Goal: Answer question/provide support: Share knowledge or assist other users

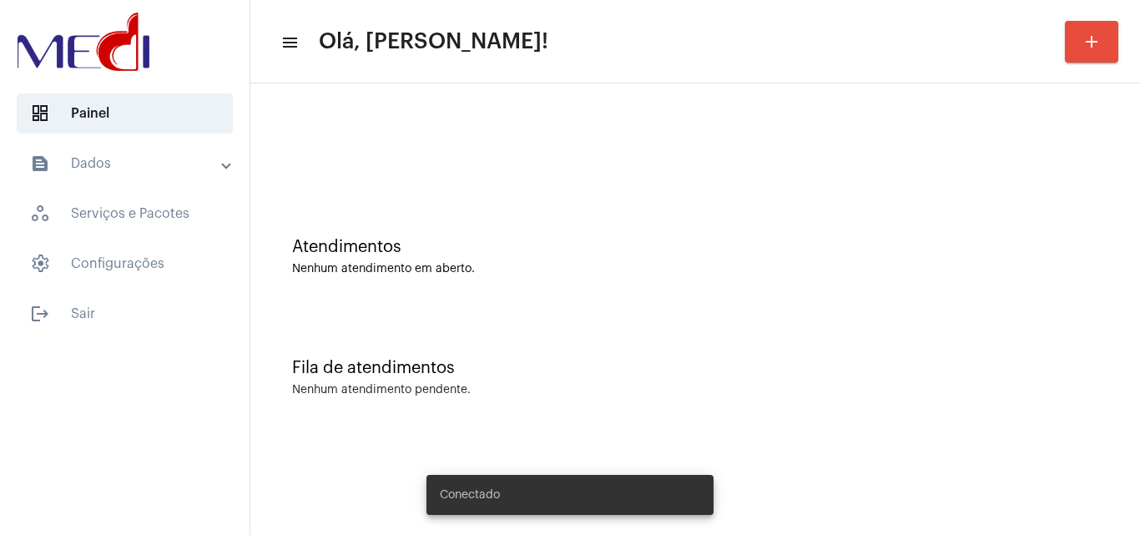
click at [563, 354] on div "Fila de atendimentos Nenhum atendimento pendente." at bounding box center [695, 369] width 873 height 121
click at [387, 154] on div at bounding box center [695, 140] width 873 height 96
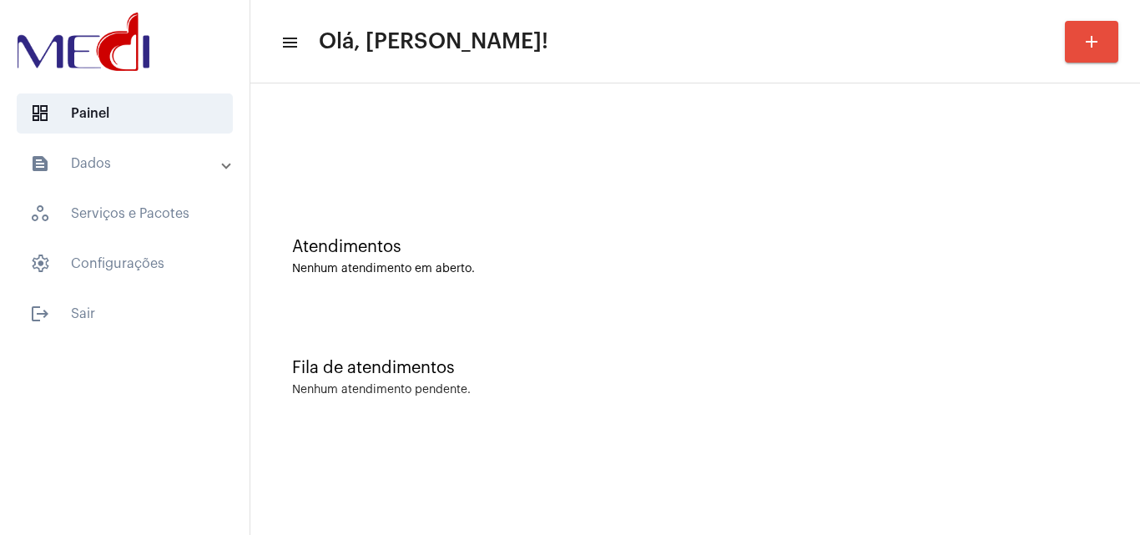
click at [732, 316] on div "Fila de atendimentos Nenhum atendimento pendente." at bounding box center [695, 369] width 873 height 121
click at [525, 167] on div at bounding box center [695, 140] width 873 height 96
click at [437, 216] on div "Atendimentos Nenhum atendimento em aberto." at bounding box center [695, 248] width 873 height 121
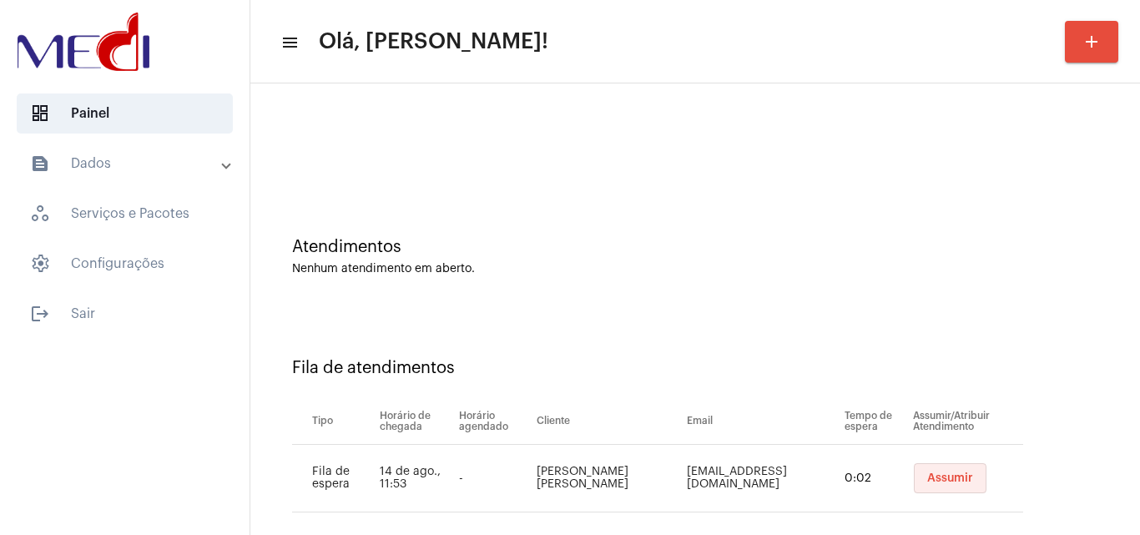
click at [916, 491] on button "Assumir" at bounding box center [950, 478] width 73 height 30
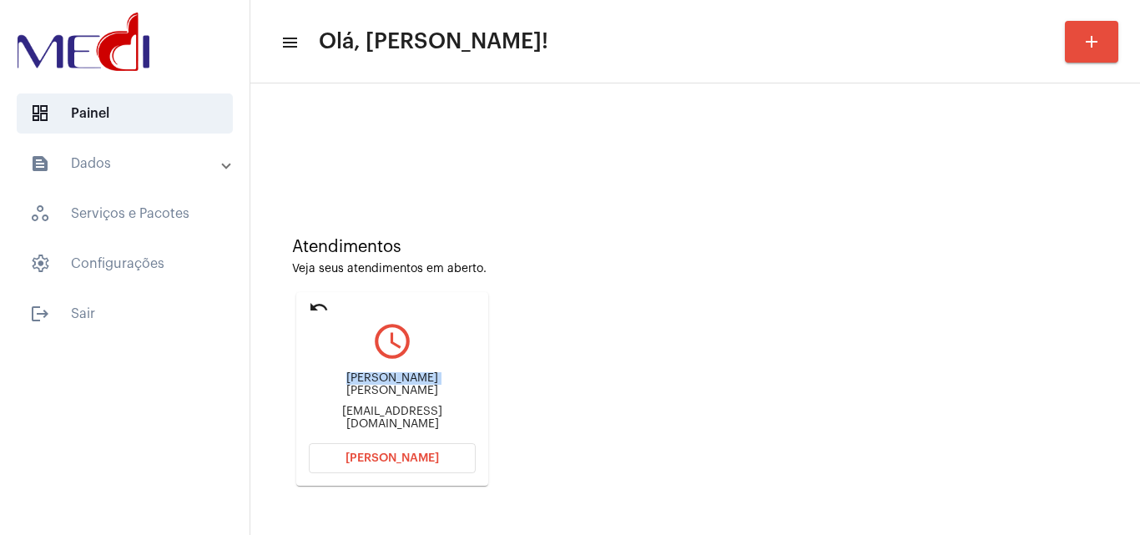
drag, startPoint x: 322, startPoint y: 382, endPoint x: 411, endPoint y: 384, distance: 88.5
click at [411, 384] on div "Paula Aparecida Perez paulaapperez@yahoo.com" at bounding box center [392, 401] width 167 height 75
copy div "Paula Aparecid"
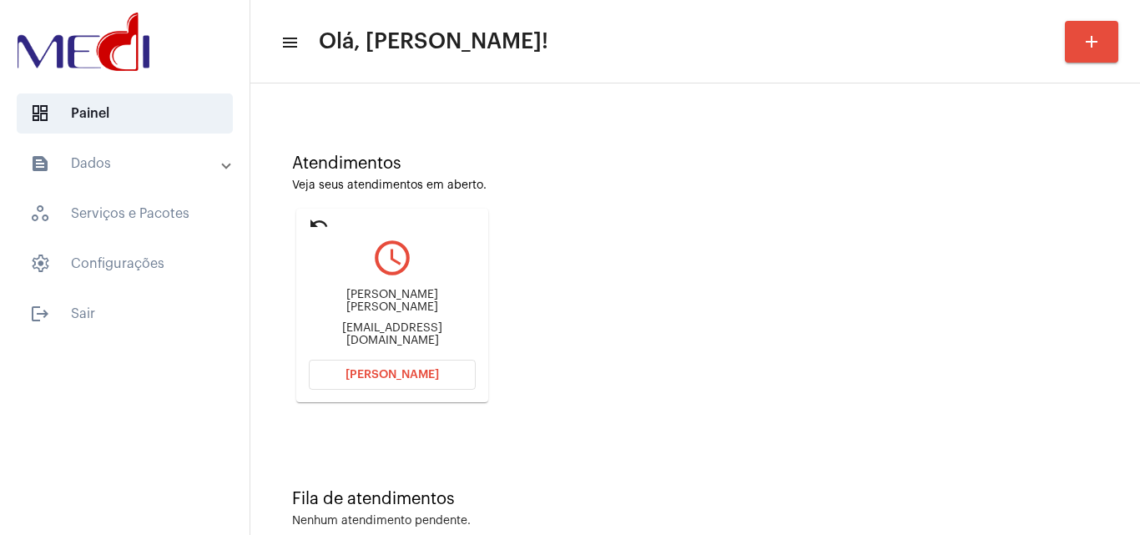
scroll to position [118, 0]
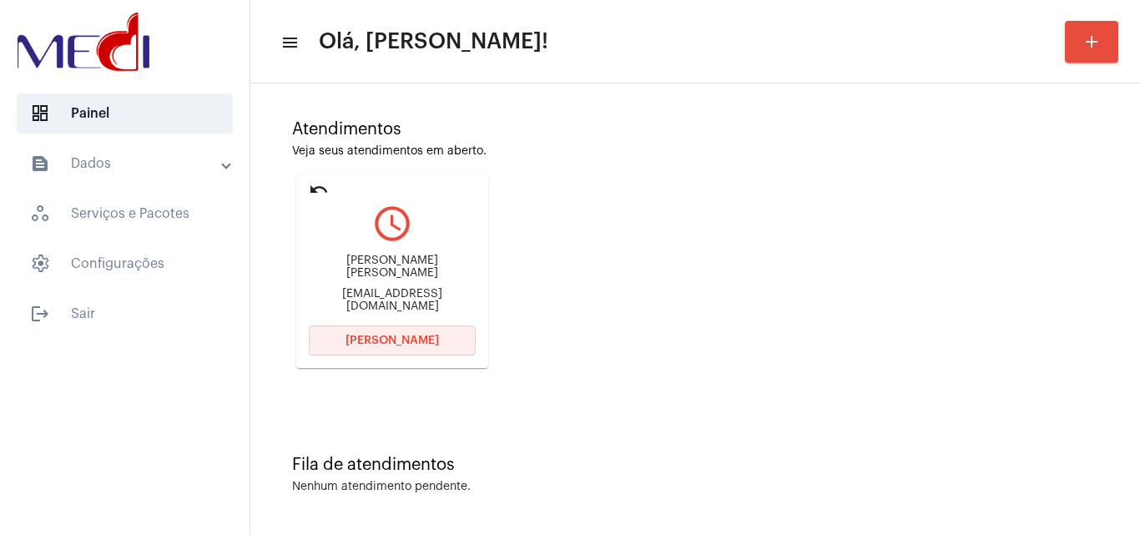
click at [364, 348] on button "Abrir Chamada" at bounding box center [392, 341] width 167 height 30
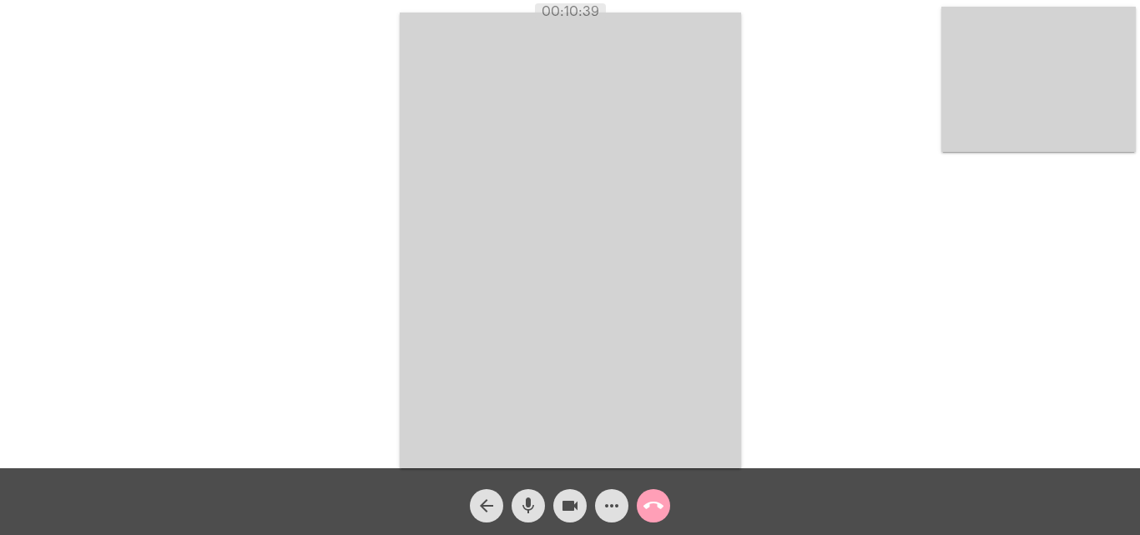
click at [657, 507] on mat-icon "call_end" at bounding box center [654, 506] width 20 height 20
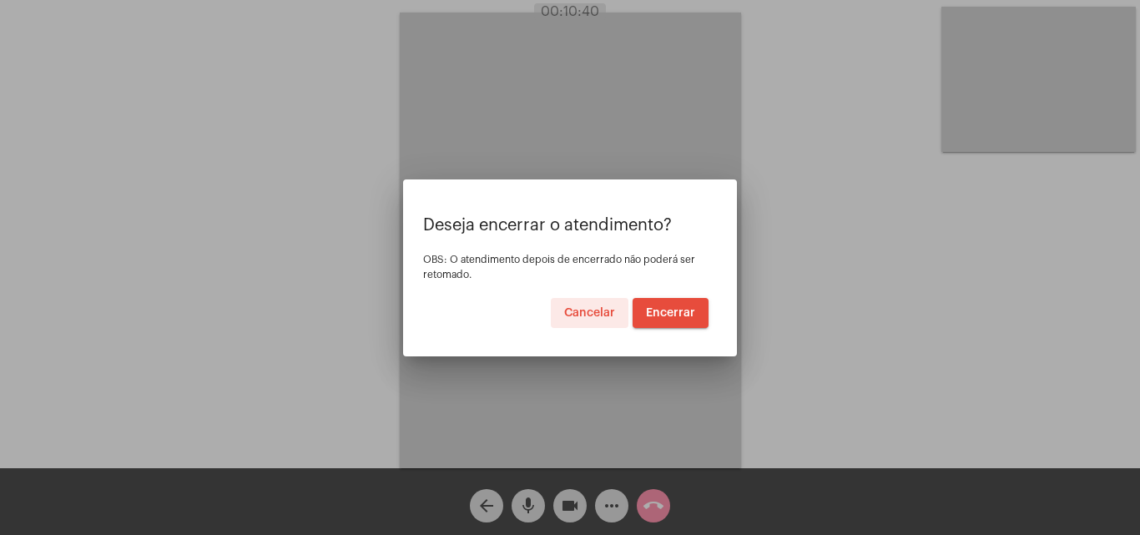
click at [673, 310] on span "Encerrar" at bounding box center [670, 313] width 49 height 12
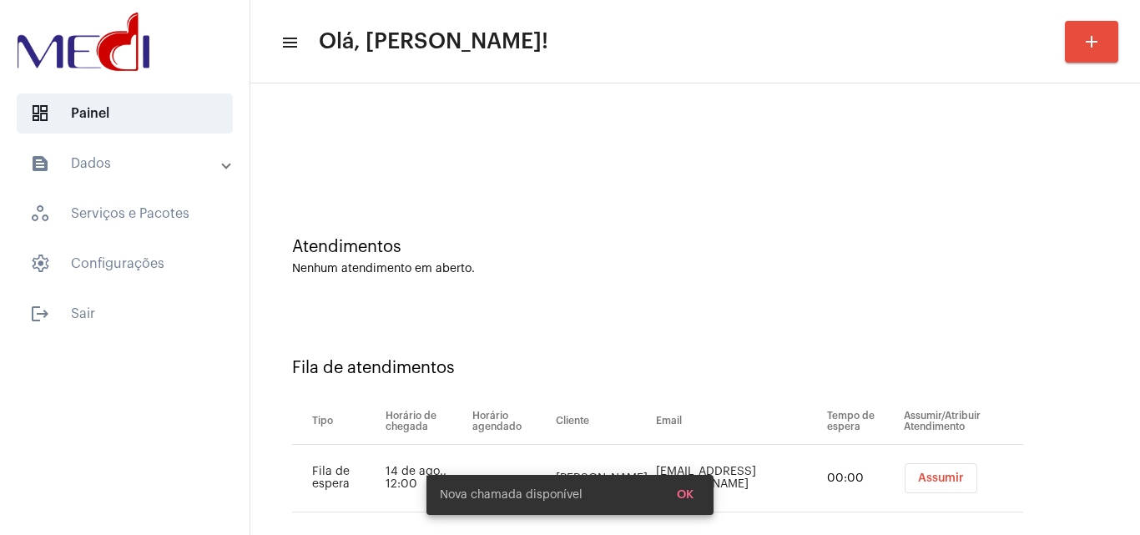
scroll to position [23, 0]
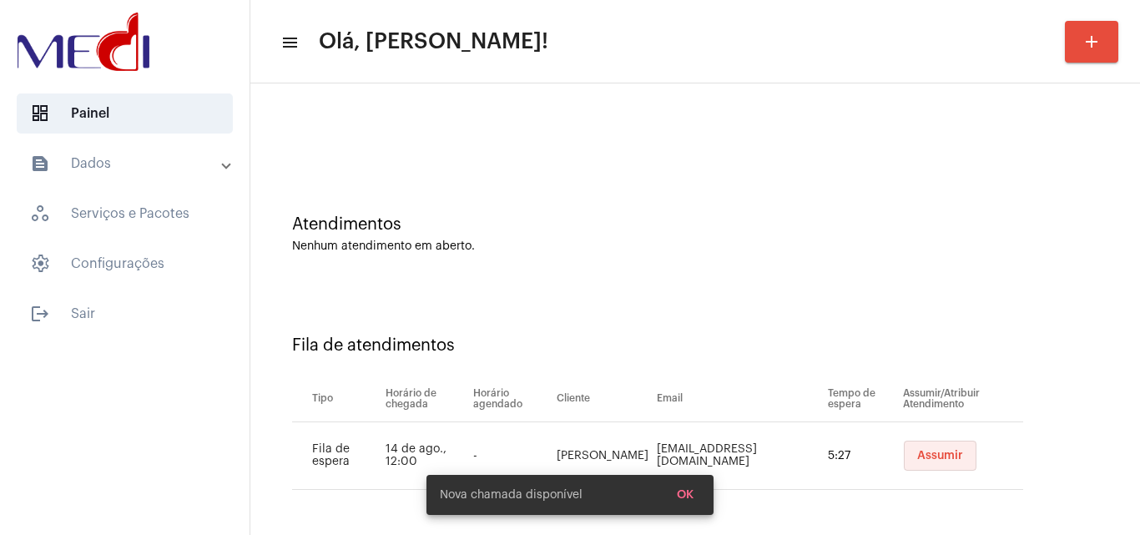
click at [936, 450] on span "Assumir" at bounding box center [940, 456] width 46 height 12
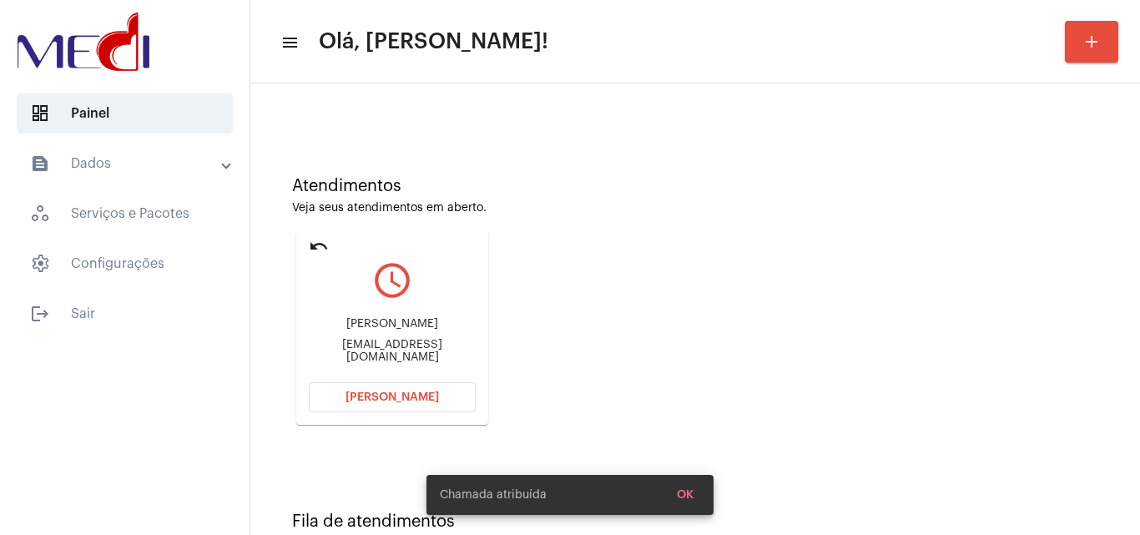
scroll to position [118, 0]
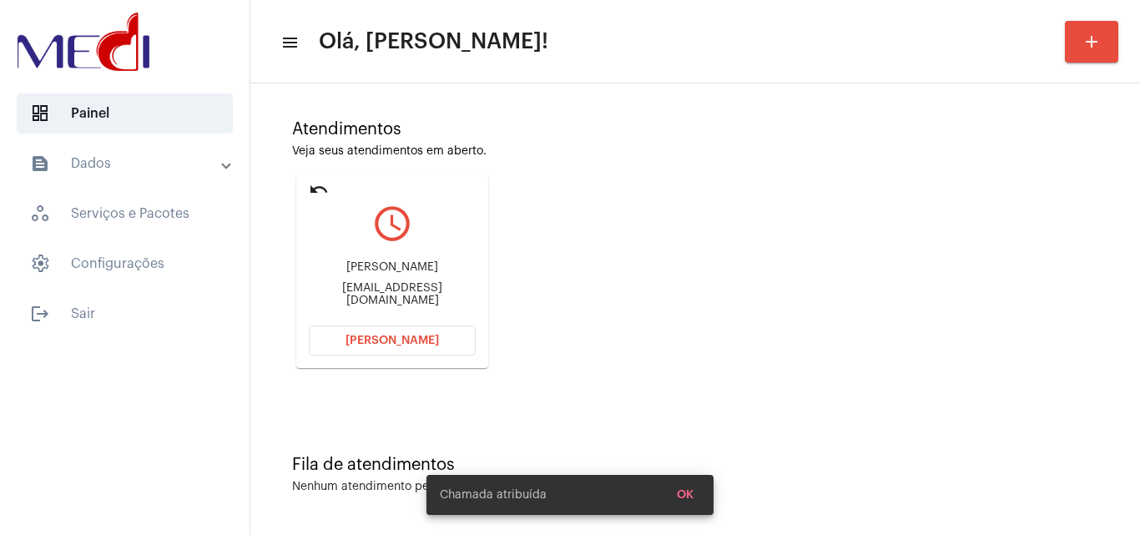
drag, startPoint x: 308, startPoint y: 289, endPoint x: 374, endPoint y: 295, distance: 66.3
click at [374, 295] on mat-card "undo query_builder Alexsandra alexsandradossantosdasilva77@gmail.com Abrir Cham…" at bounding box center [392, 271] width 192 height 194
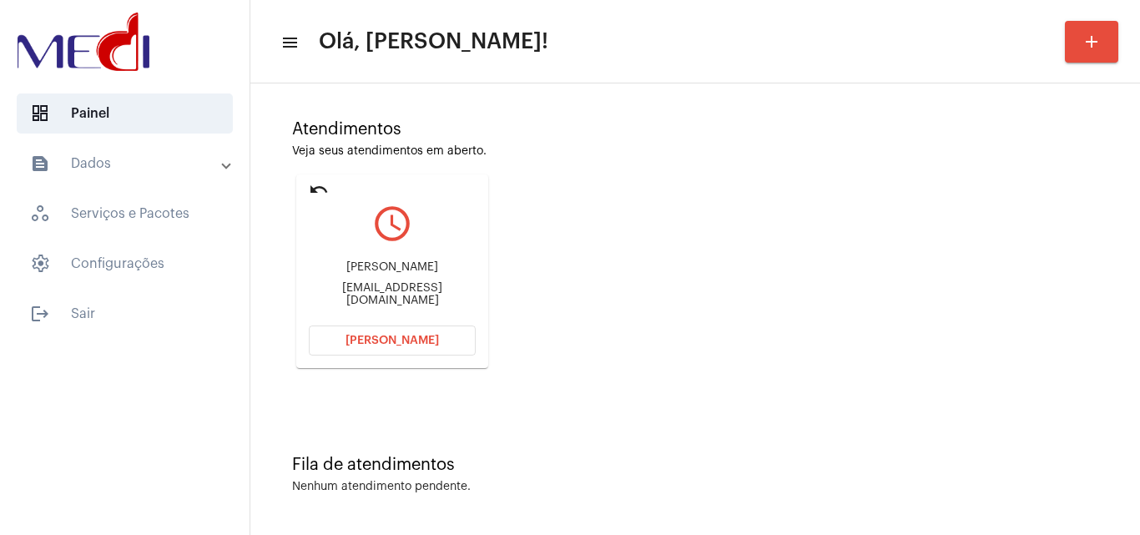
copy div "alexsandrad"
click at [322, 190] on mat-icon "undo" at bounding box center [319, 189] width 20 height 20
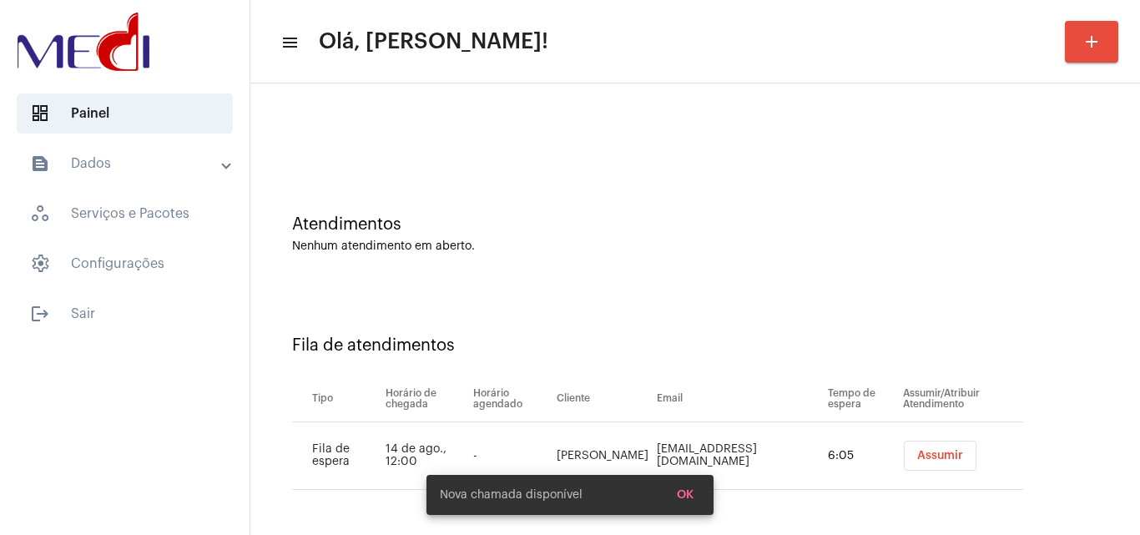
scroll to position [23, 0]
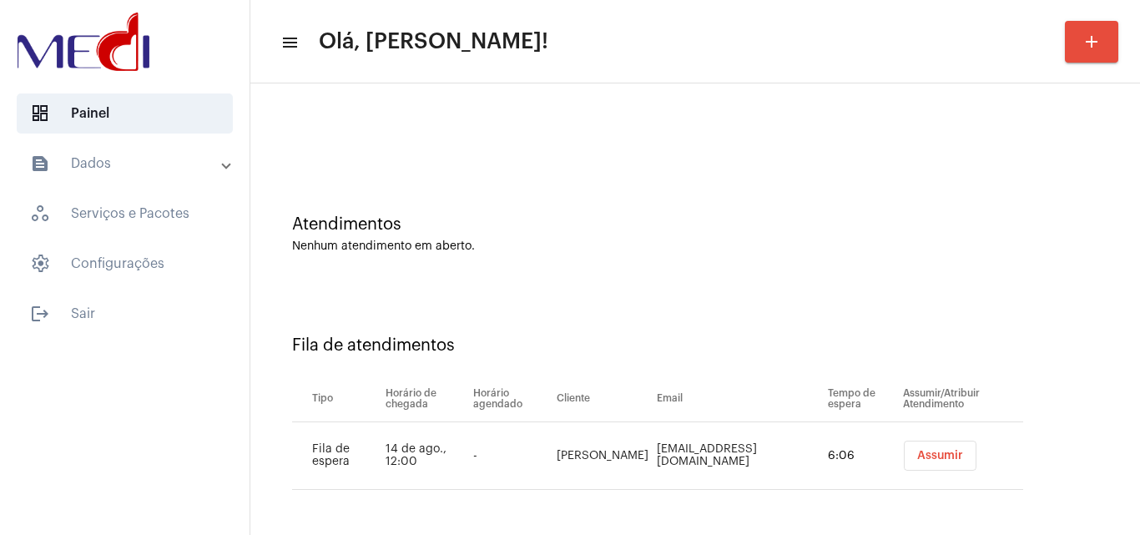
click at [709, 277] on div "Atendimentos Nenhum atendimento em aberto." at bounding box center [695, 225] width 873 height 121
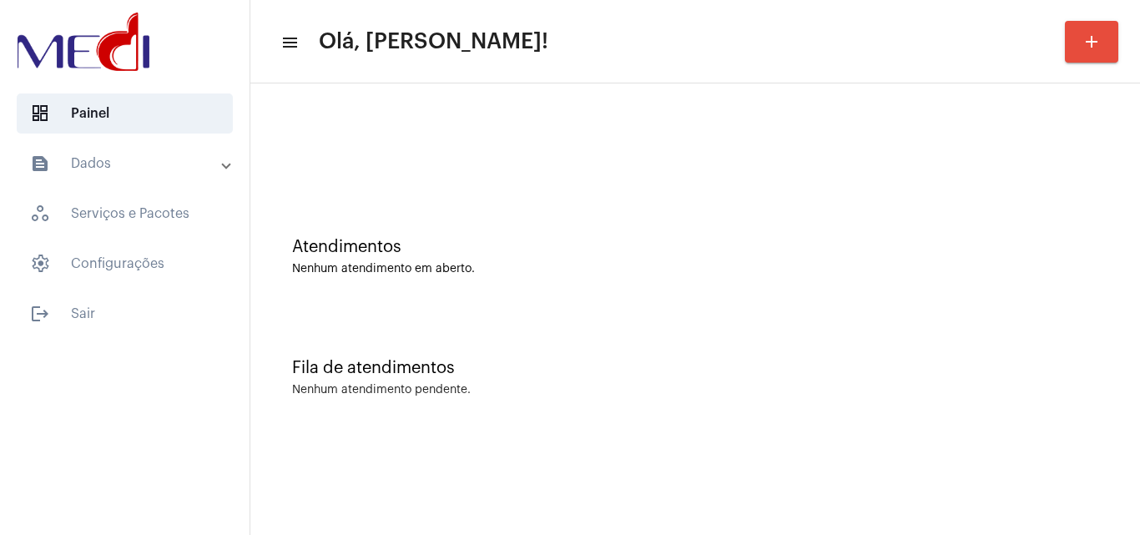
scroll to position [0, 0]
click at [703, 374] on div "Fila de atendimentos" at bounding box center [695, 368] width 806 height 18
click at [590, 400] on div "Fila de atendimentos Nenhum atendimento pendente." at bounding box center [695, 369] width 873 height 121
click at [790, 296] on div "Atendimentos Nenhum atendimento em aberto." at bounding box center [695, 248] width 873 height 121
click at [572, 333] on div "Fila de atendimentos Nenhum atendimento pendente." at bounding box center [695, 369] width 873 height 121
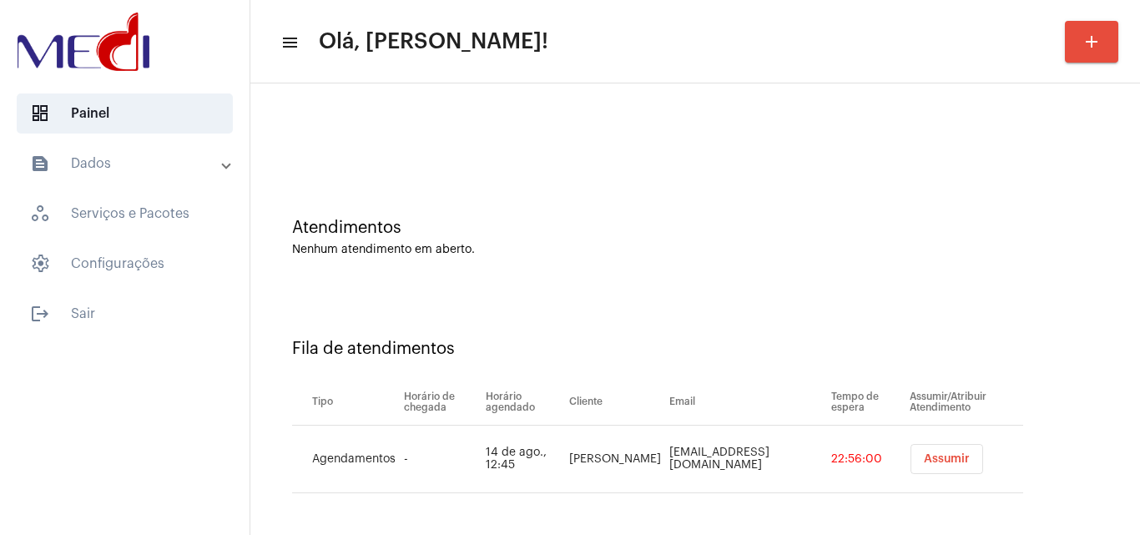
scroll to position [23, 0]
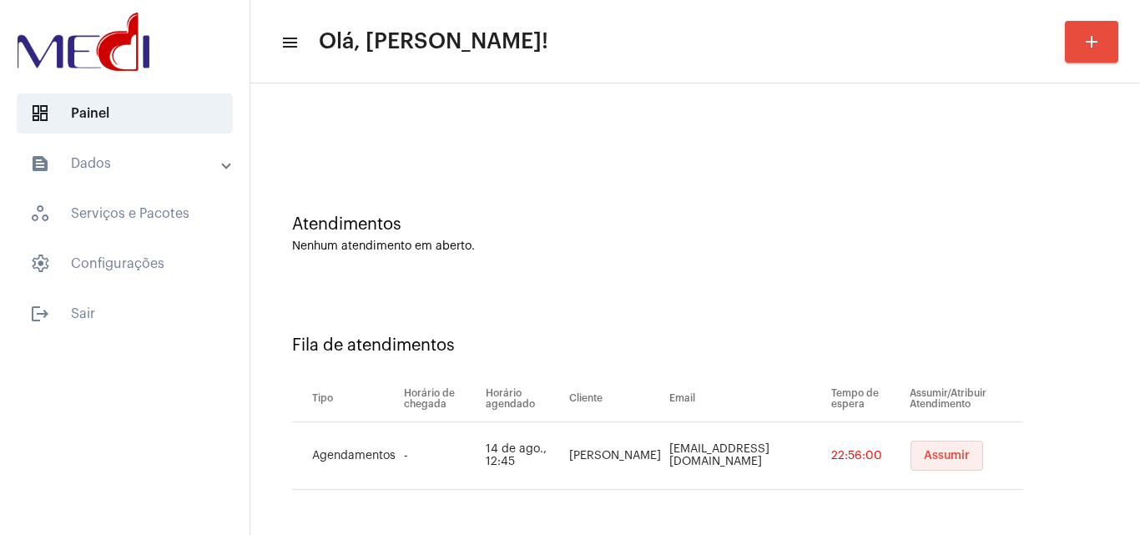
click at [924, 456] on span "Assumir" at bounding box center [947, 456] width 46 height 12
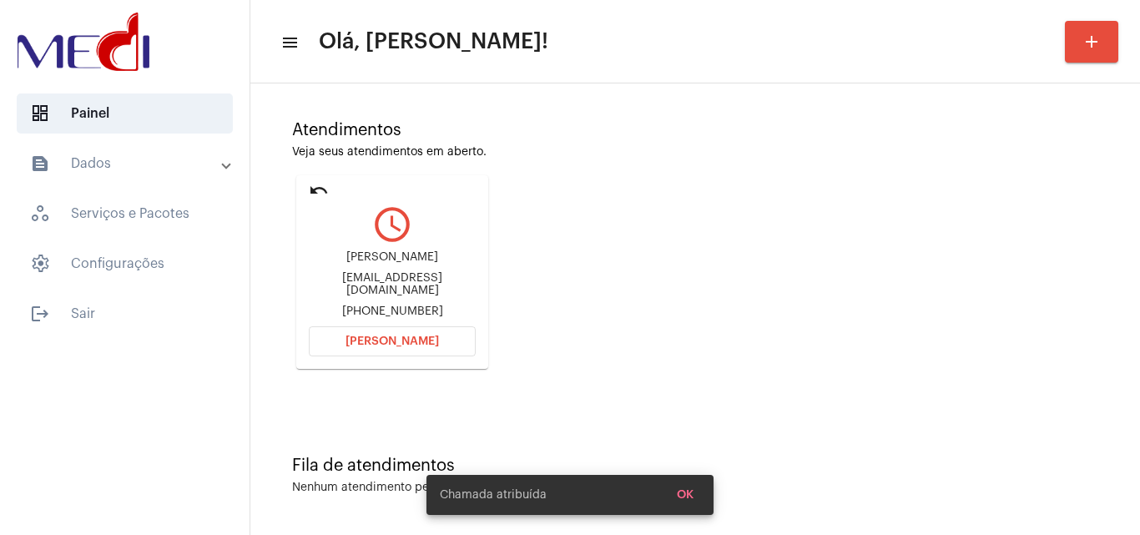
scroll to position [118, 0]
drag, startPoint x: 310, startPoint y: 279, endPoint x: 410, endPoint y: 273, distance: 100.3
click at [410, 273] on div "[PERSON_NAME] [PERSON_NAME][EMAIL_ADDRESS][DOMAIN_NAME] [PHONE_NUMBER]" at bounding box center [392, 283] width 167 height 75
copy div "a"
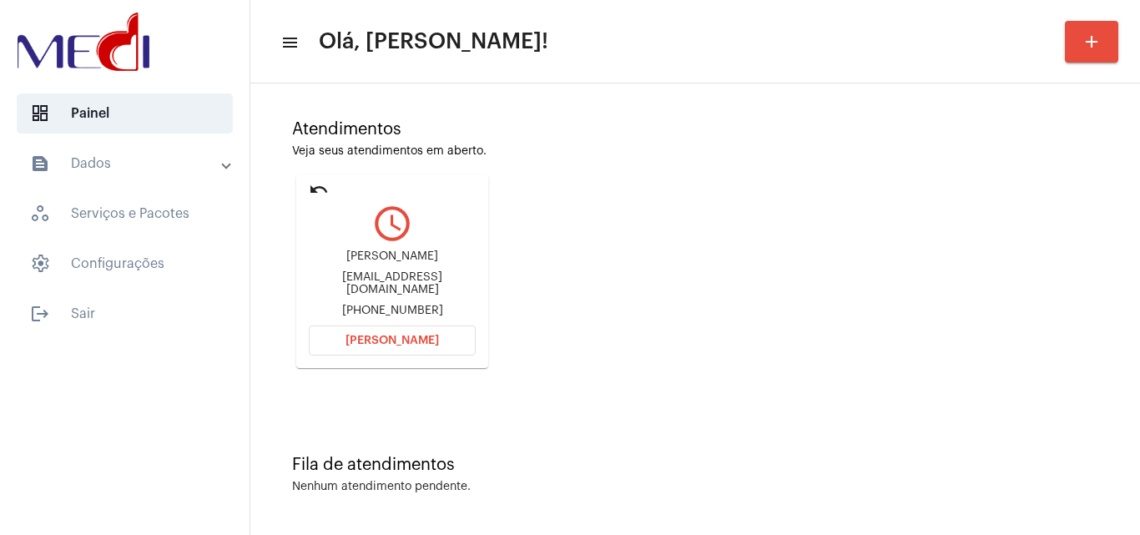
click at [554, 244] on div "Atendimentos Veja seus atendimentos em aberto. undo query_builder Mariana mpere…" at bounding box center [695, 238] width 873 height 336
click at [556, 243] on div "Atendimentos Veja seus atendimentos em aberto. undo query_builder Mariana mpere…" at bounding box center [695, 238] width 873 height 336
drag, startPoint x: 556, startPoint y: 242, endPoint x: 552, endPoint y: 250, distance: 8.6
click at [555, 245] on div "Atendimentos Veja seus atendimentos em aberto. undo query_builder Mariana mpere…" at bounding box center [695, 238] width 873 height 336
drag, startPoint x: 313, startPoint y: 280, endPoint x: 380, endPoint y: 285, distance: 66.9
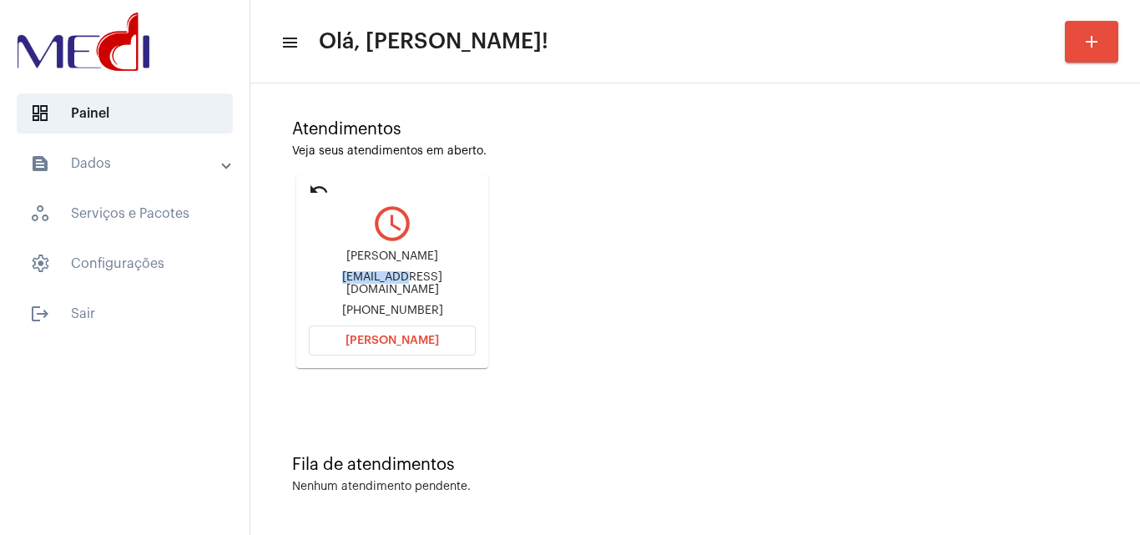
click at [380, 285] on div "mpereira@campinhoadv.com" at bounding box center [392, 283] width 167 height 25
copy div "mpereira@c"
click at [342, 341] on button "Abrir Chamada" at bounding box center [392, 341] width 167 height 30
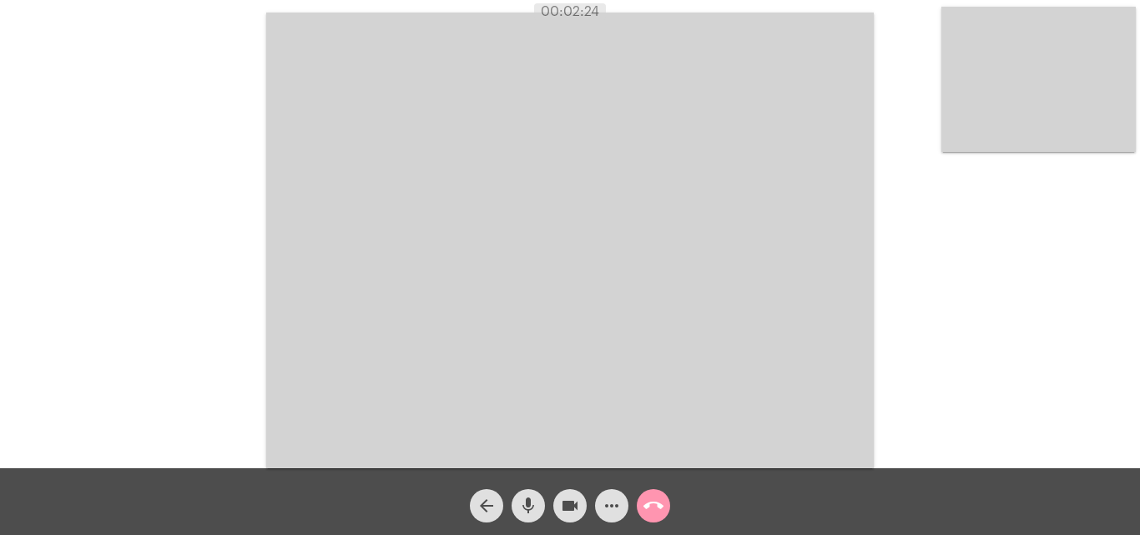
click at [652, 515] on mat-icon "call_end" at bounding box center [654, 506] width 20 height 20
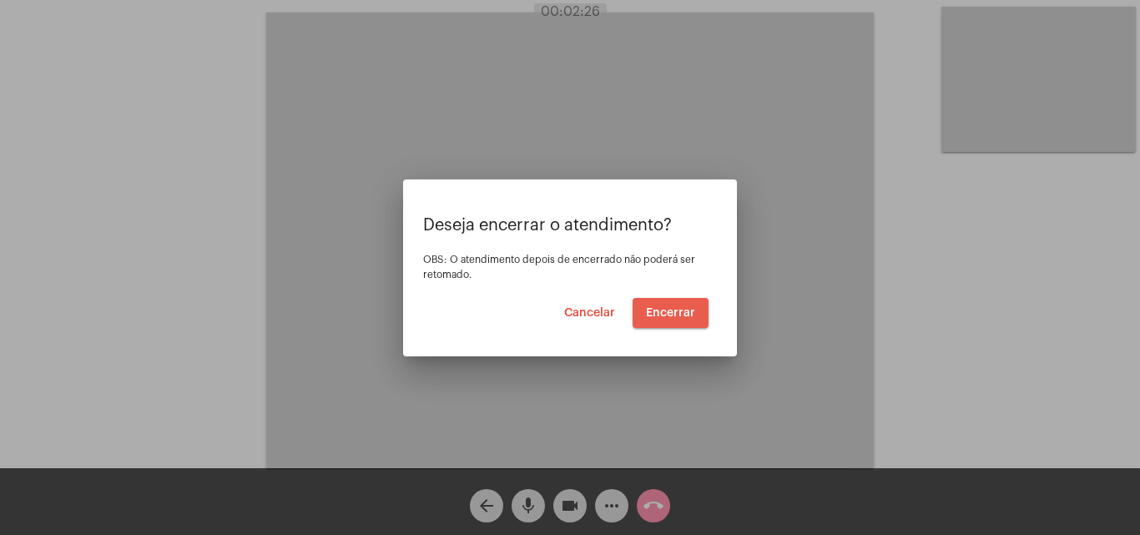
click at [679, 310] on span "Encerrar" at bounding box center [670, 313] width 49 height 12
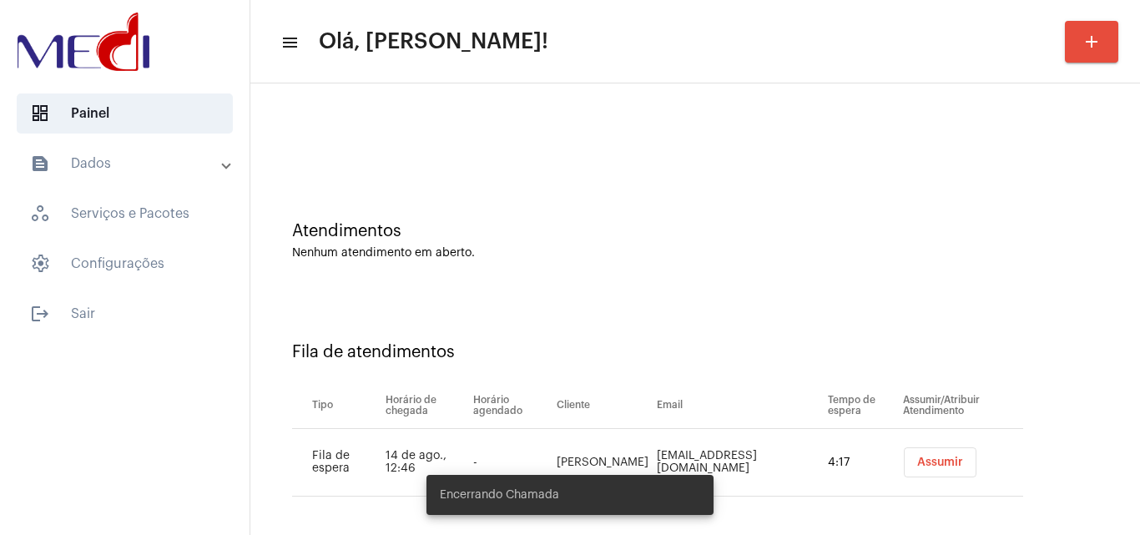
scroll to position [23, 0]
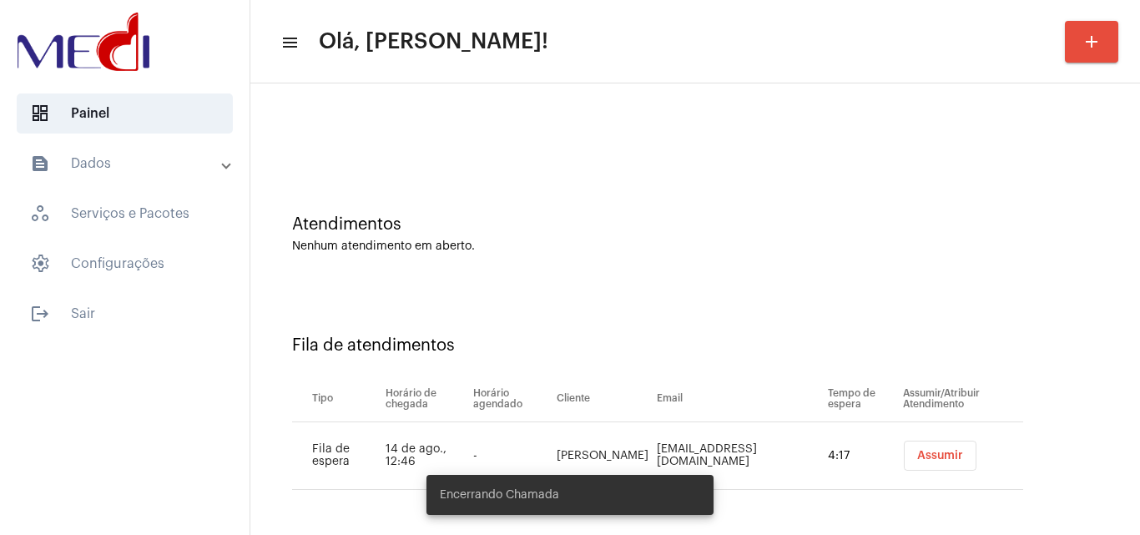
click at [743, 271] on div "Atendimentos Nenhum atendimento em aberto." at bounding box center [695, 225] width 873 height 121
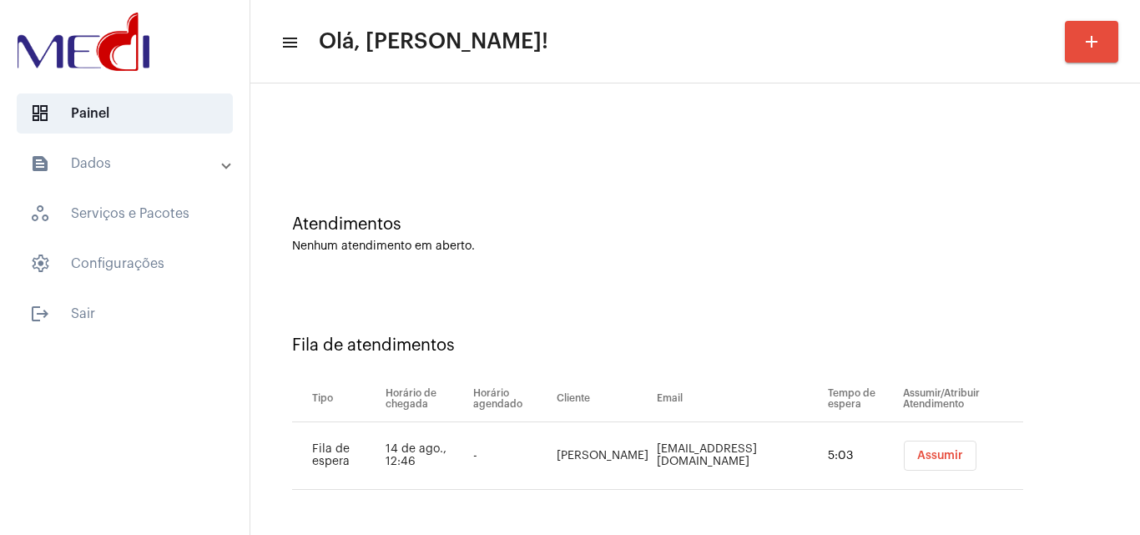
drag, startPoint x: 573, startPoint y: 193, endPoint x: 582, endPoint y: 194, distance: 8.4
click at [573, 194] on div "Atendimentos Nenhum atendimento em aberto." at bounding box center [695, 225] width 873 height 121
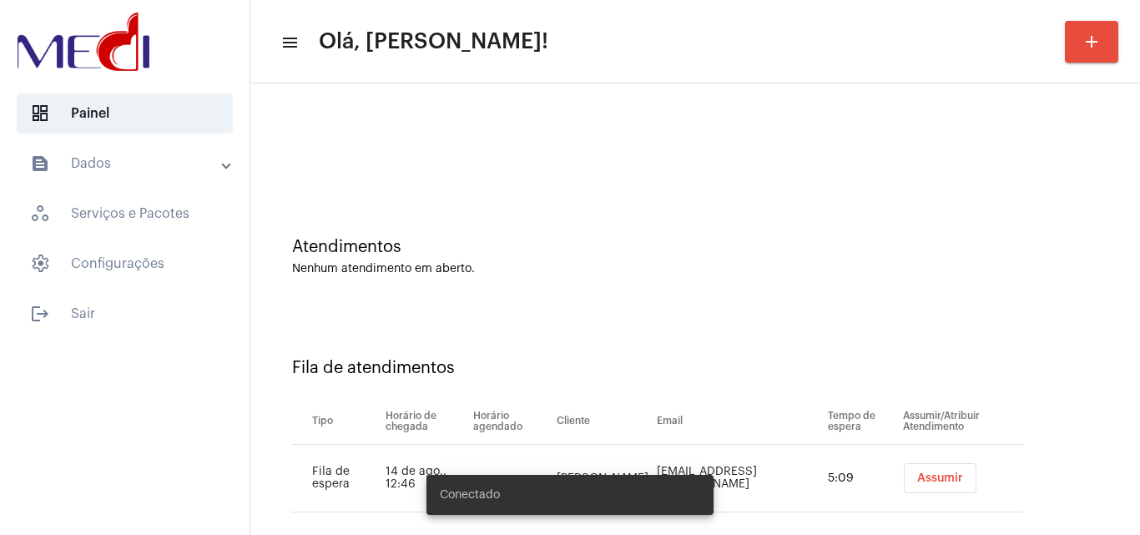
scroll to position [23, 0]
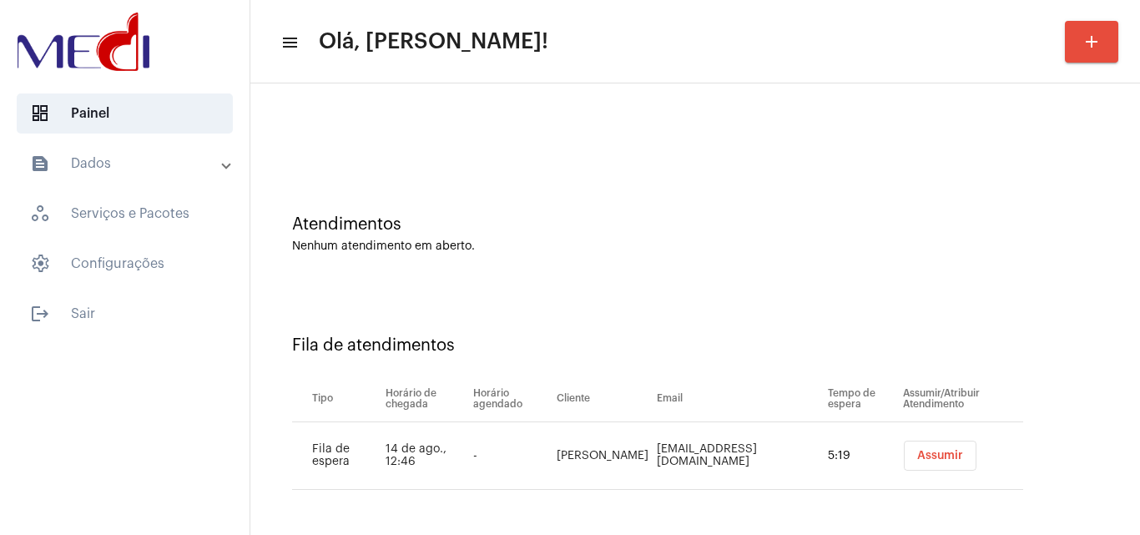
click at [549, 113] on div at bounding box center [695, 117] width 873 height 96
click at [694, 315] on div "Fila de atendimentos Tipo Horário de chegada Horário agendado Cliente Email Tem…" at bounding box center [695, 406] width 873 height 240
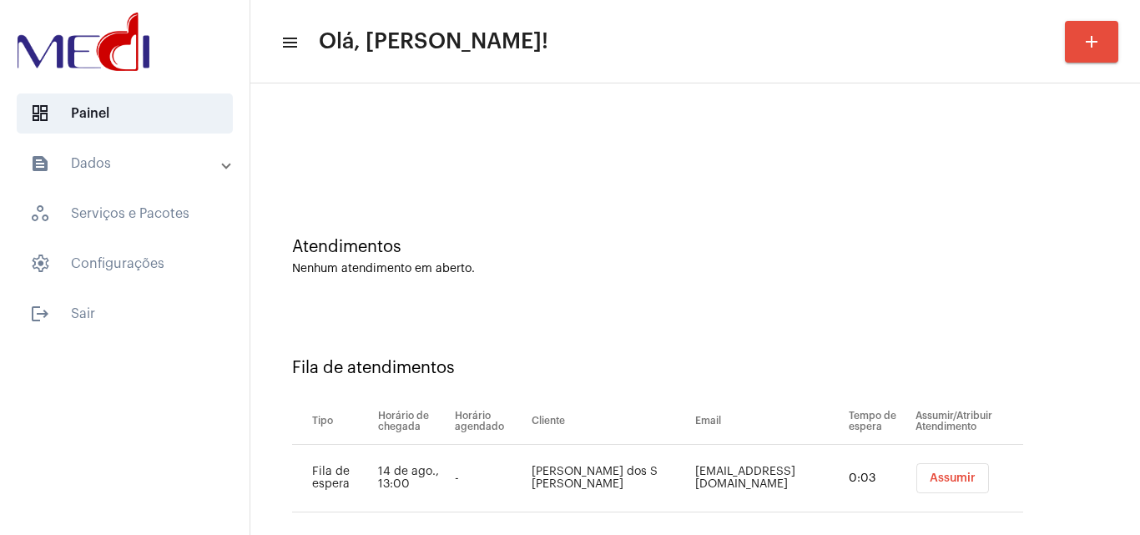
click at [930, 479] on span "Assumir" at bounding box center [953, 478] width 46 height 12
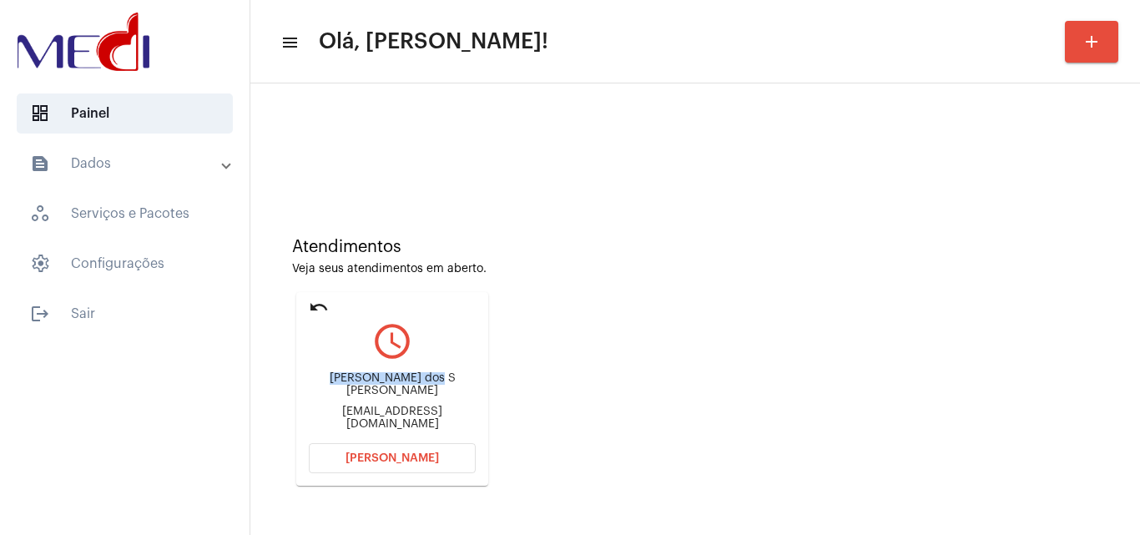
drag, startPoint x: 305, startPoint y: 387, endPoint x: 406, endPoint y: 389, distance: 101.0
click at [406, 389] on mat-card "undo query_builder Michelle Batista dos S Cunha Michellebatistasc@gmail.com Abr…" at bounding box center [392, 389] width 192 height 194
copy div "Michelle Batista"
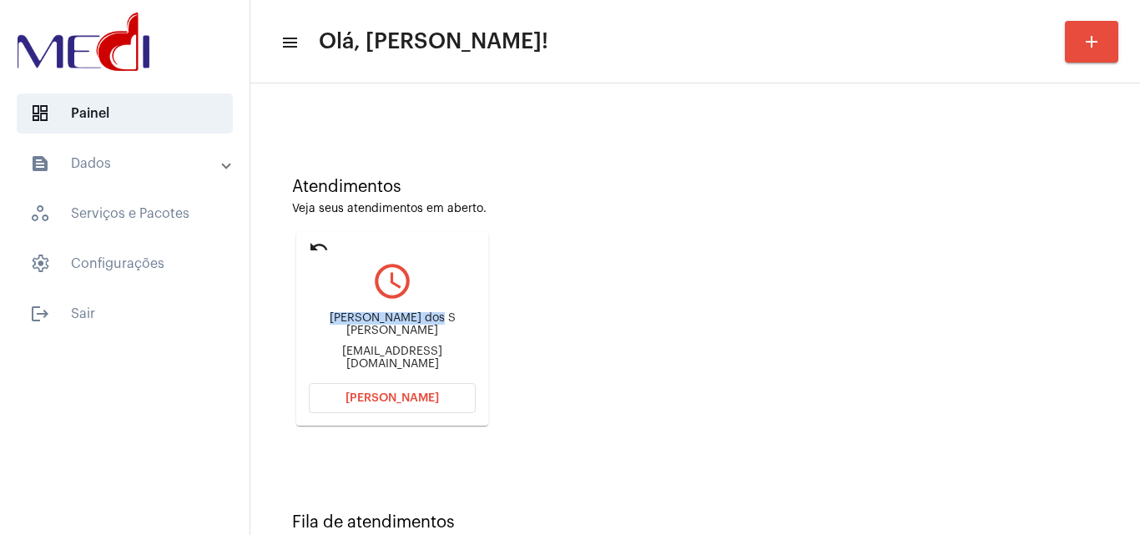
scroll to position [118, 0]
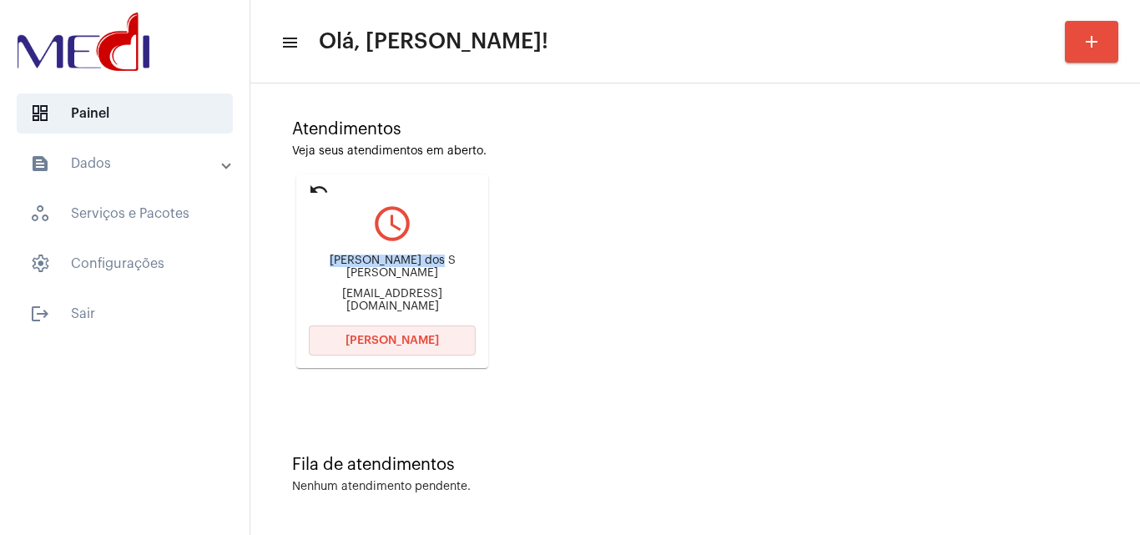
click at [376, 337] on span "Abrir Chamada" at bounding box center [392, 341] width 93 height 12
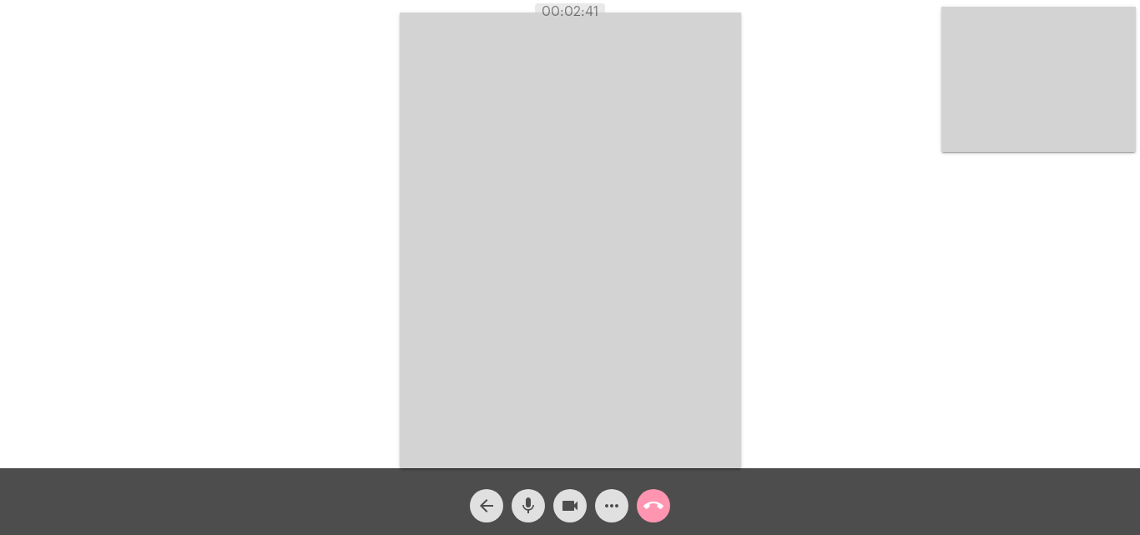
click at [526, 509] on mat-icon "mic" at bounding box center [528, 506] width 20 height 20
click at [533, 510] on mat-icon "mic_off" at bounding box center [528, 506] width 20 height 20
click at [527, 509] on mat-icon "mic" at bounding box center [528, 506] width 20 height 20
click at [529, 506] on mat-icon "mic_off" at bounding box center [528, 506] width 20 height 20
click at [650, 506] on mat-icon "call_end" at bounding box center [654, 506] width 20 height 20
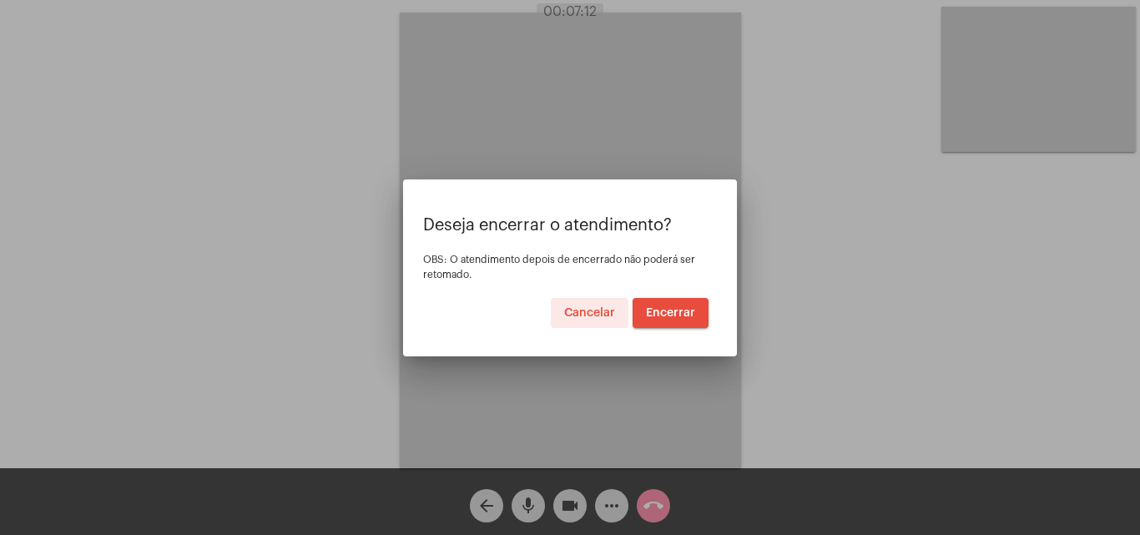
click at [664, 317] on span "Encerrar" at bounding box center [670, 313] width 49 height 12
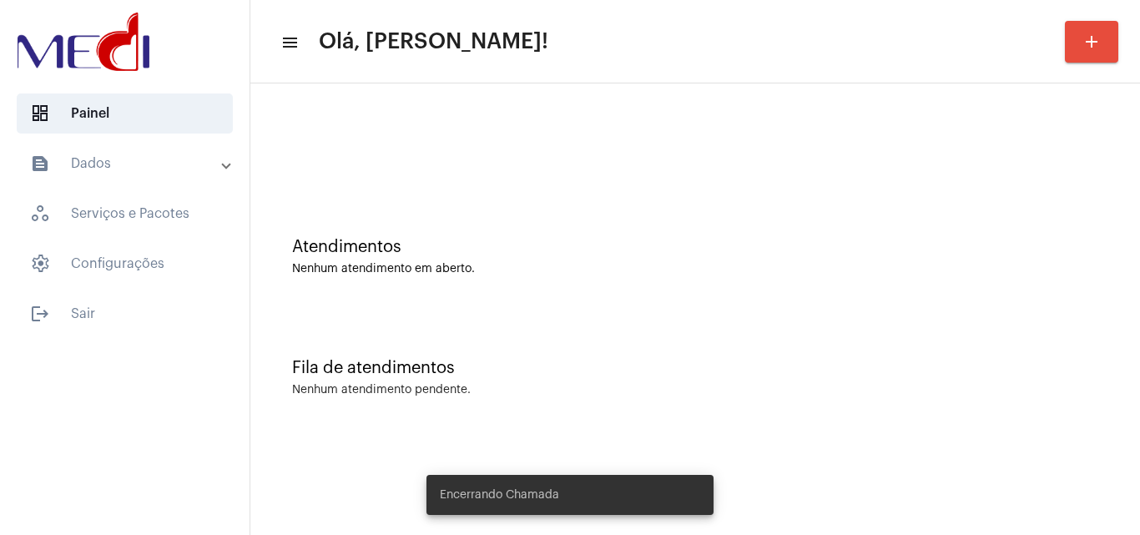
drag, startPoint x: 596, startPoint y: 250, endPoint x: 381, endPoint y: 58, distance: 287.3
click at [596, 246] on div "Atendimentos" at bounding box center [695, 247] width 806 height 18
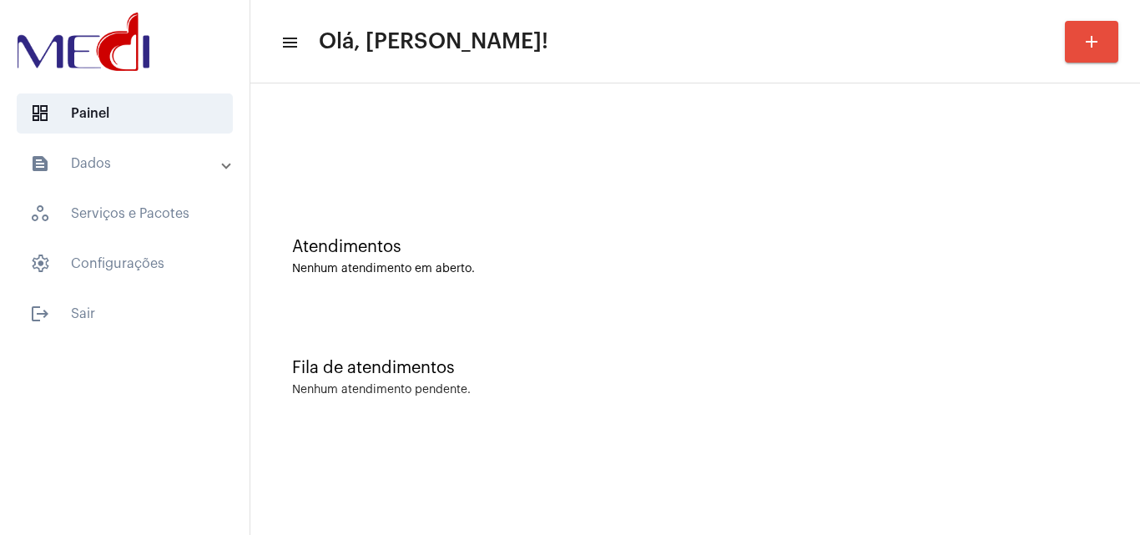
click at [617, 316] on div "Fila de atendimentos Nenhum atendimento pendente." at bounding box center [695, 369] width 873 height 121
click at [1030, 494] on mat-sidenav-content "menu Olá, [PERSON_NAME]! add Atendimentos Nenhum atendimento em aberto. Fila de…" at bounding box center [695, 267] width 890 height 535
click at [527, 352] on div "Fila de atendimentos Nenhum atendimento pendente." at bounding box center [695, 369] width 873 height 121
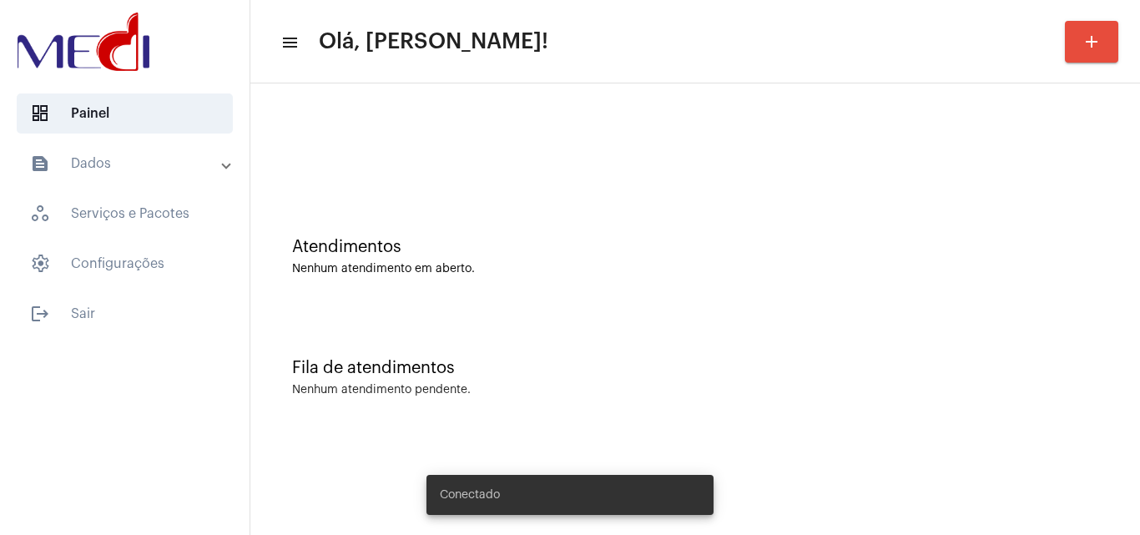
click at [446, 218] on div "Atendimentos Nenhum atendimento em aberto." at bounding box center [695, 248] width 873 height 121
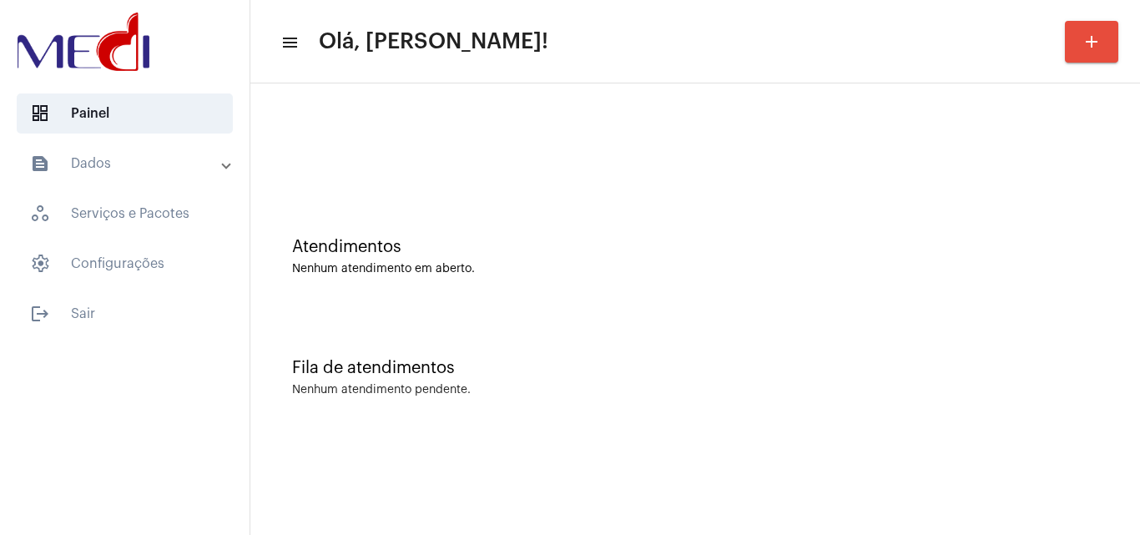
click at [802, 424] on div "Fila de atendimentos Nenhum atendimento pendente." at bounding box center [695, 369] width 873 height 121
click at [987, 490] on mat-sidenav-content "menu Olá, [PERSON_NAME]! add Atendimentos Nenhum atendimento em aberto. Fila de…" at bounding box center [695, 267] width 890 height 535
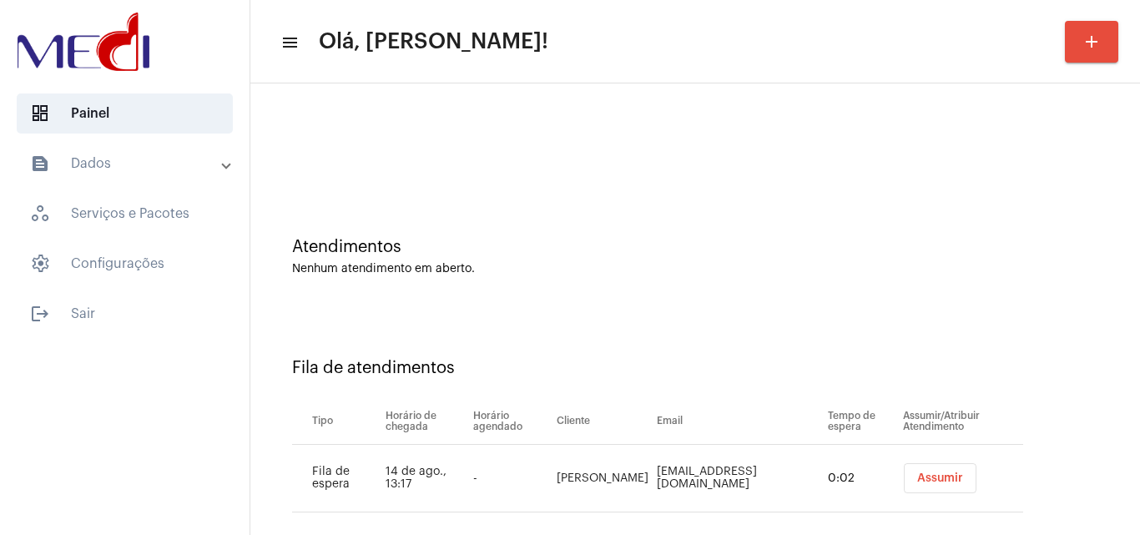
click at [927, 469] on button "Assumir" at bounding box center [940, 478] width 73 height 30
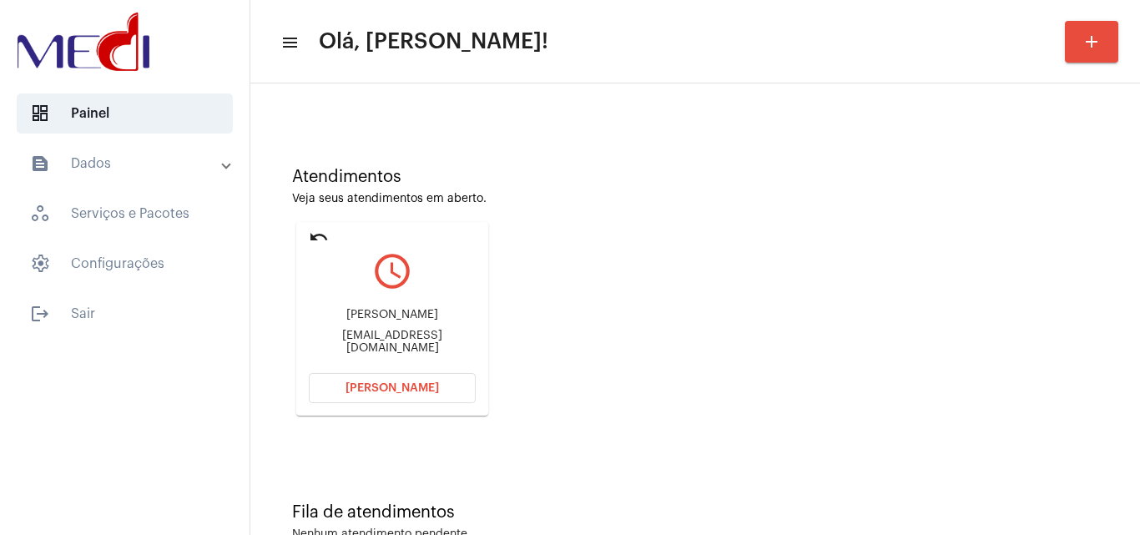
scroll to position [118, 0]
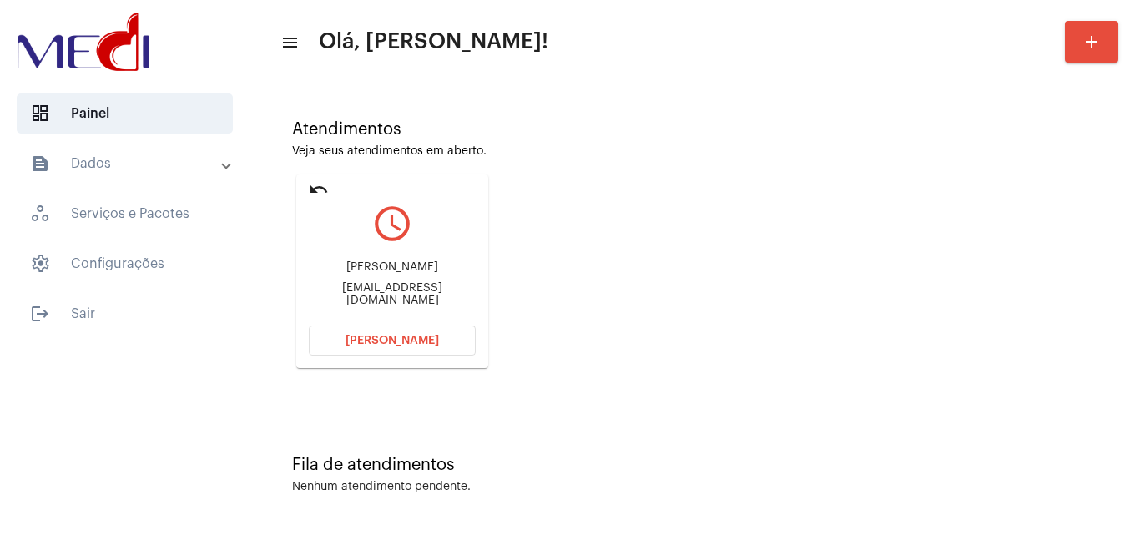
drag, startPoint x: 321, startPoint y: 269, endPoint x: 403, endPoint y: 277, distance: 83.1
click at [403, 274] on div "Veronica nascimento Silva" at bounding box center [392, 267] width 167 height 13
copy div "Veronica nasci"
click at [613, 301] on div "Atendimentos Veja seus atendimentos em aberto. undo query_builder Veronica nasc…" at bounding box center [695, 238] width 873 height 336
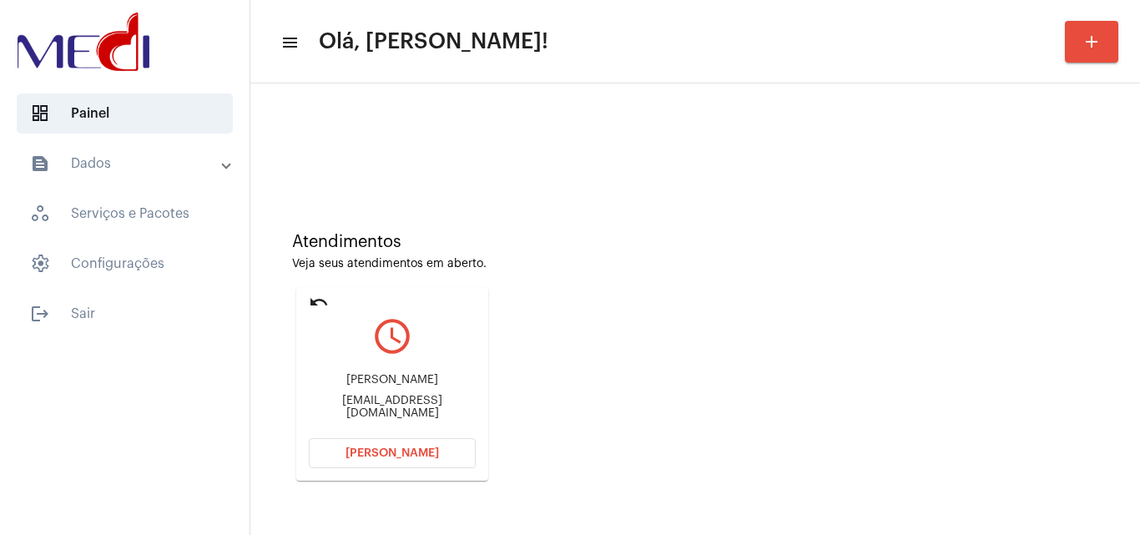
scroll to position [0, 0]
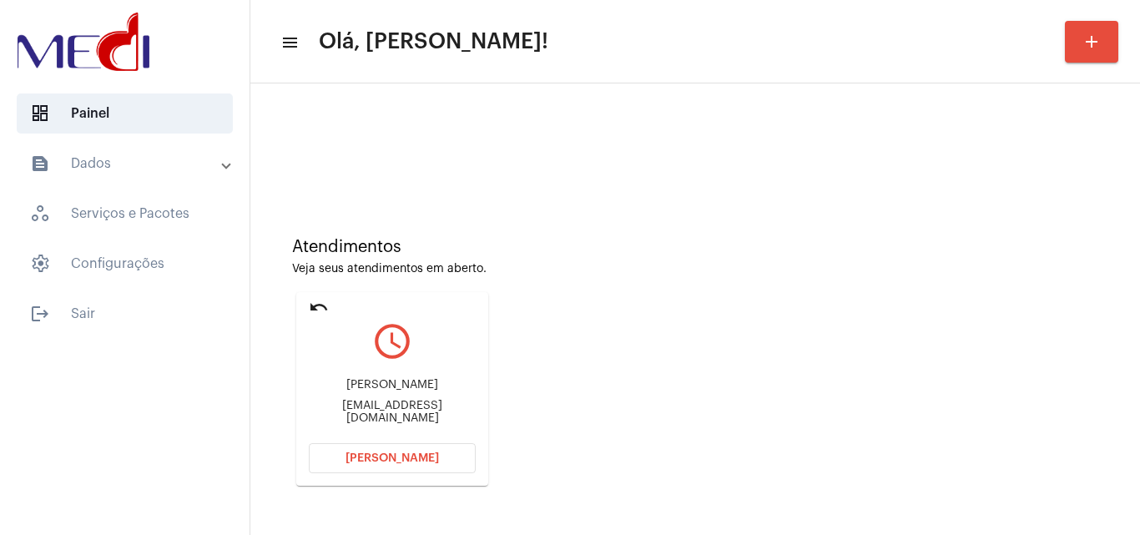
click at [368, 460] on span "Abrir Chamada" at bounding box center [392, 458] width 93 height 12
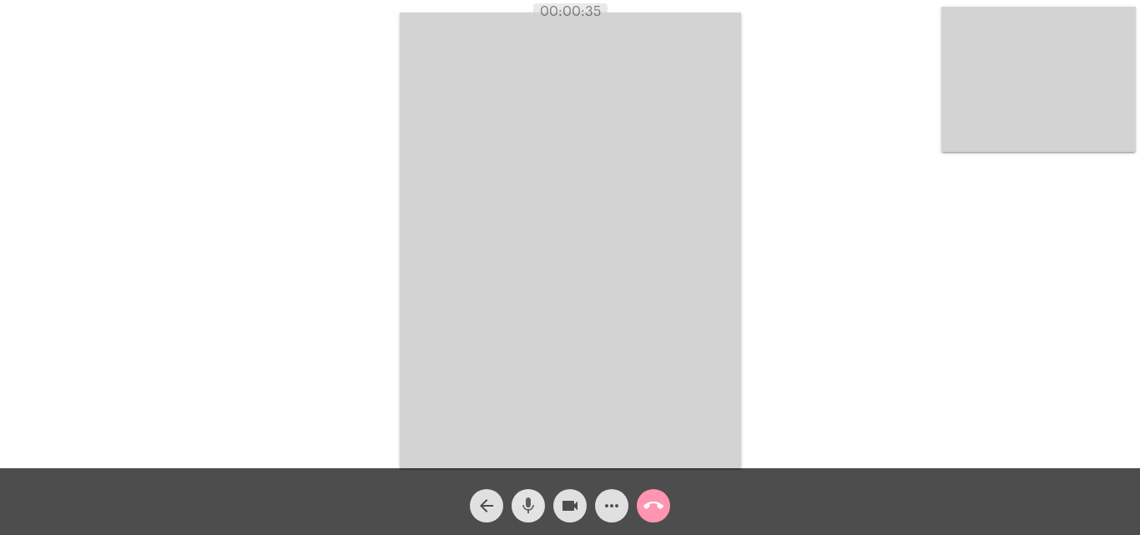
click at [532, 507] on mat-icon "mic" at bounding box center [528, 506] width 20 height 20
click at [567, 503] on mat-icon "videocam" at bounding box center [570, 506] width 20 height 20
click at [530, 510] on mat-icon "mic_off" at bounding box center [528, 506] width 20 height 20
click at [530, 510] on mat-icon "mic" at bounding box center [528, 506] width 20 height 20
drag, startPoint x: 531, startPoint y: 505, endPoint x: 565, endPoint y: 503, distance: 34.3
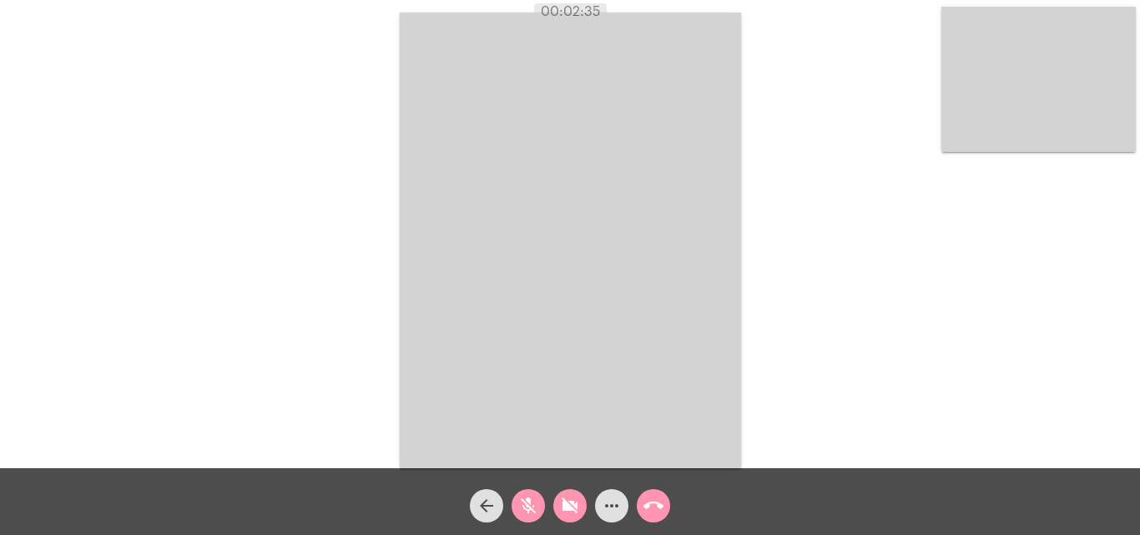
click at [538, 502] on button "mic_off" at bounding box center [528, 505] width 33 height 33
click at [576, 503] on mat-icon "videocam_off" at bounding box center [570, 506] width 20 height 20
click at [655, 505] on mat-icon "call_end" at bounding box center [654, 506] width 20 height 20
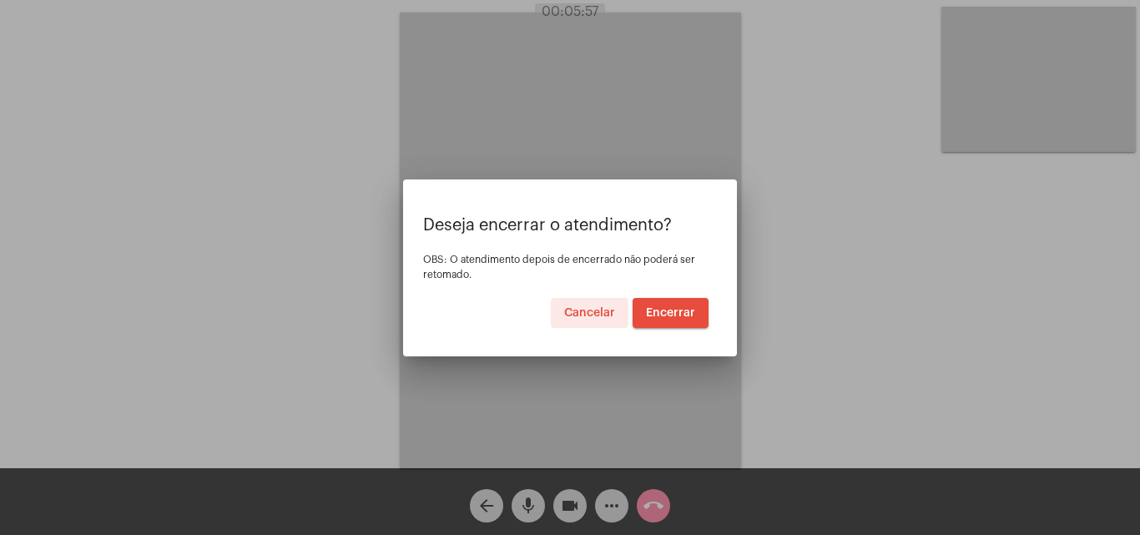
click at [684, 306] on button "Encerrar" at bounding box center [671, 313] width 76 height 30
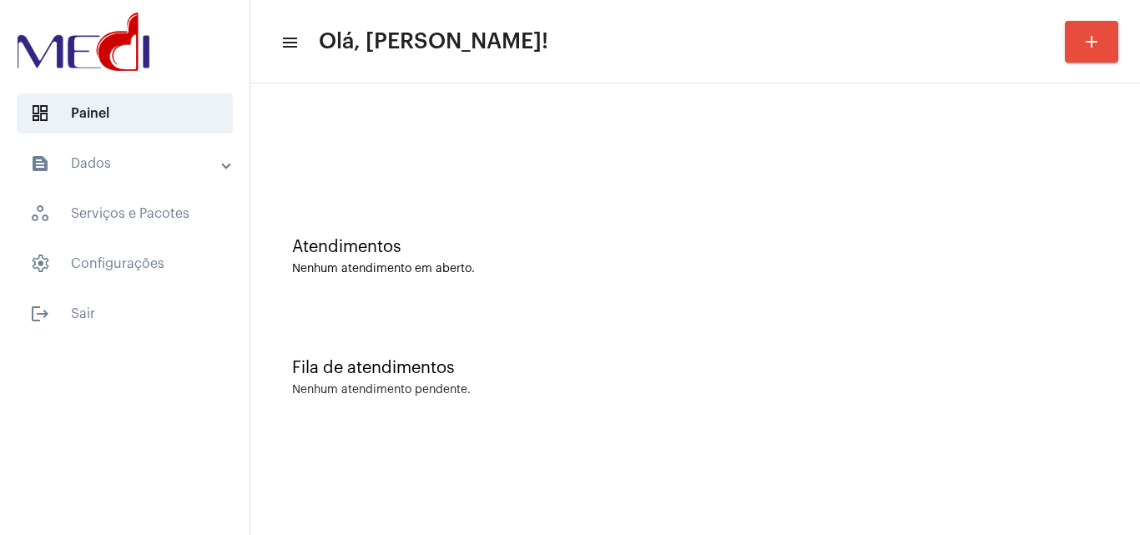
click at [627, 356] on div "Fila de atendimentos Nenhum atendimento pendente." at bounding box center [695, 369] width 873 height 121
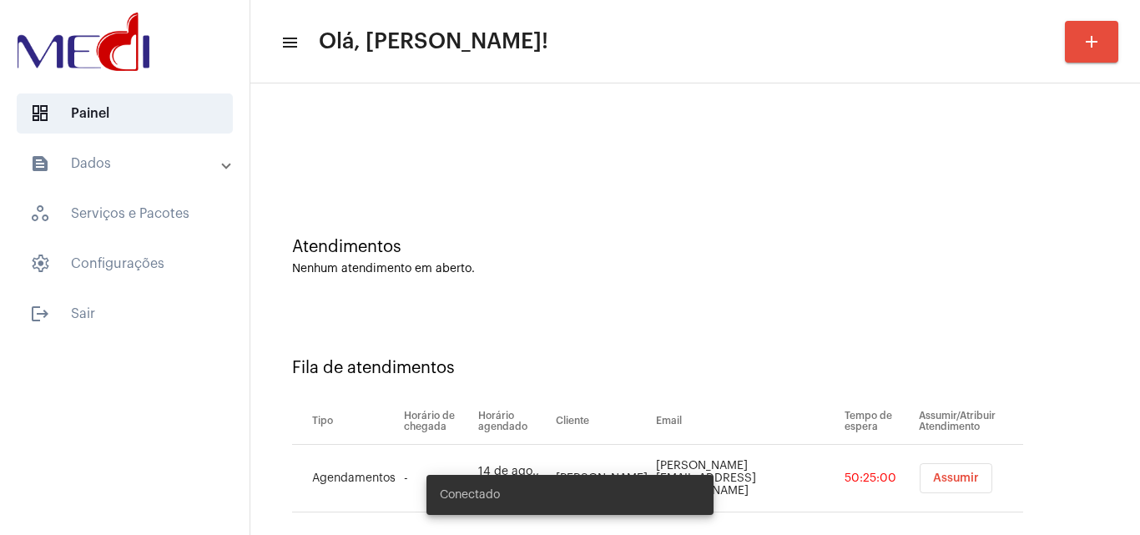
click at [933, 480] on span "Assumir" at bounding box center [956, 478] width 46 height 12
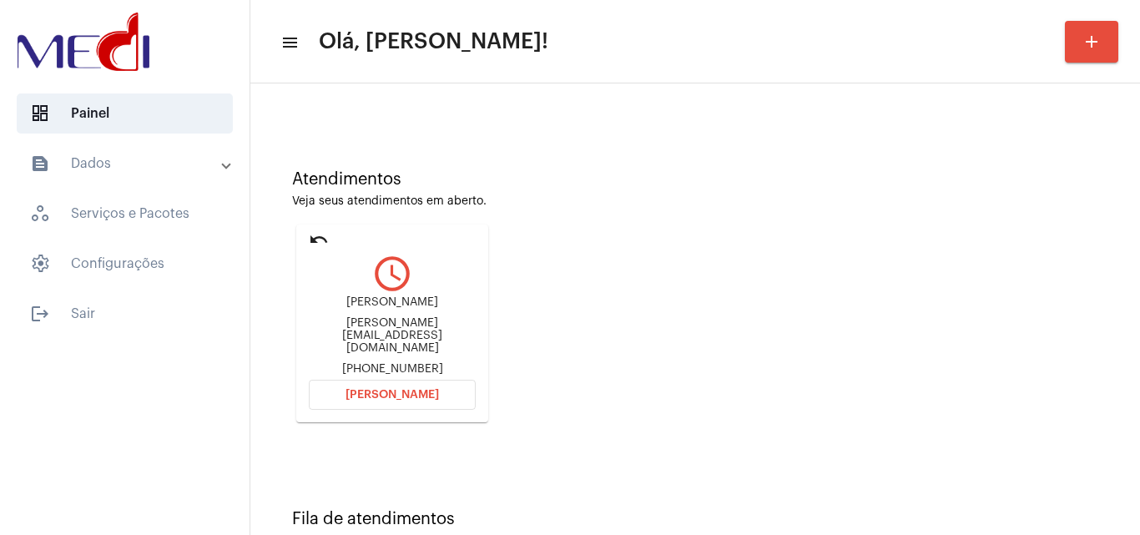
scroll to position [118, 0]
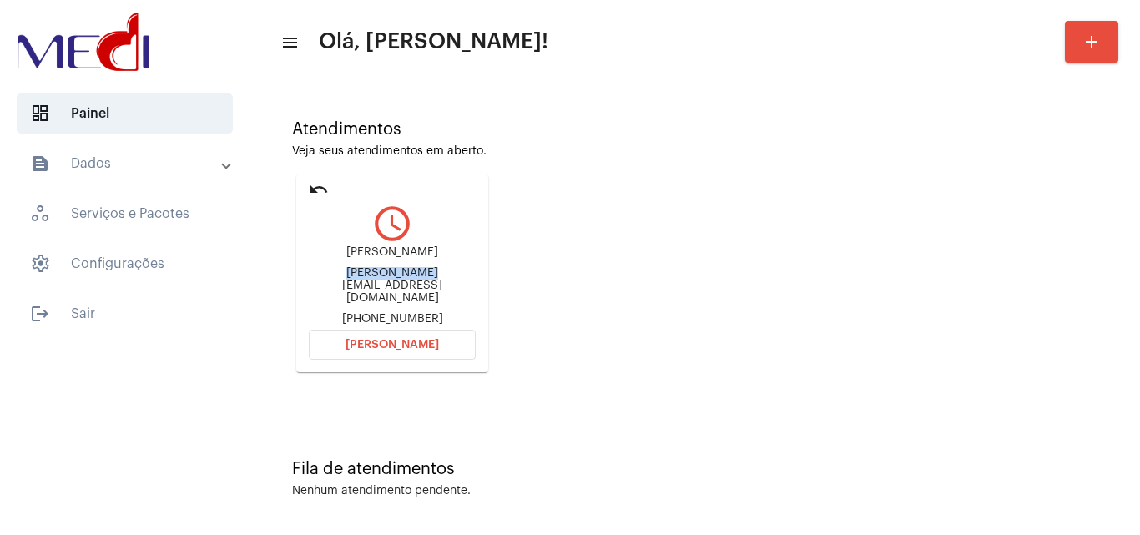
drag, startPoint x: 351, startPoint y: 282, endPoint x: 386, endPoint y: 285, distance: 36.0
click at [386, 285] on mat-card "undo query_builder Kelly Simões Kelly.simoes4555@gmail.com +5511913431028 Abrir…" at bounding box center [392, 273] width 192 height 198
copy div "Kelly.simoes4"
click at [396, 333] on button "Abrir Chamada" at bounding box center [392, 345] width 167 height 30
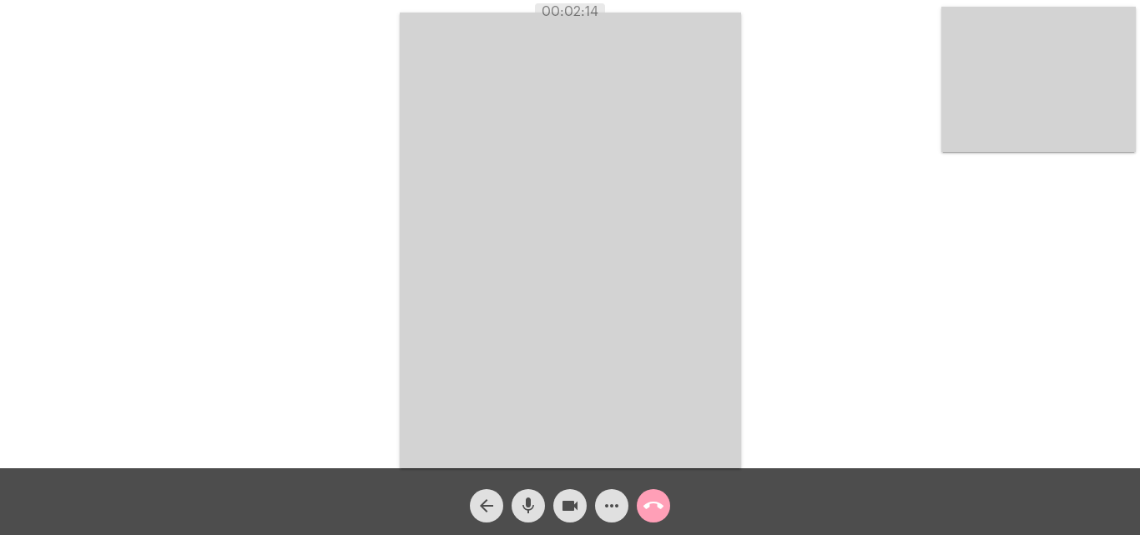
click at [657, 512] on mat-icon "call_end" at bounding box center [654, 506] width 20 height 20
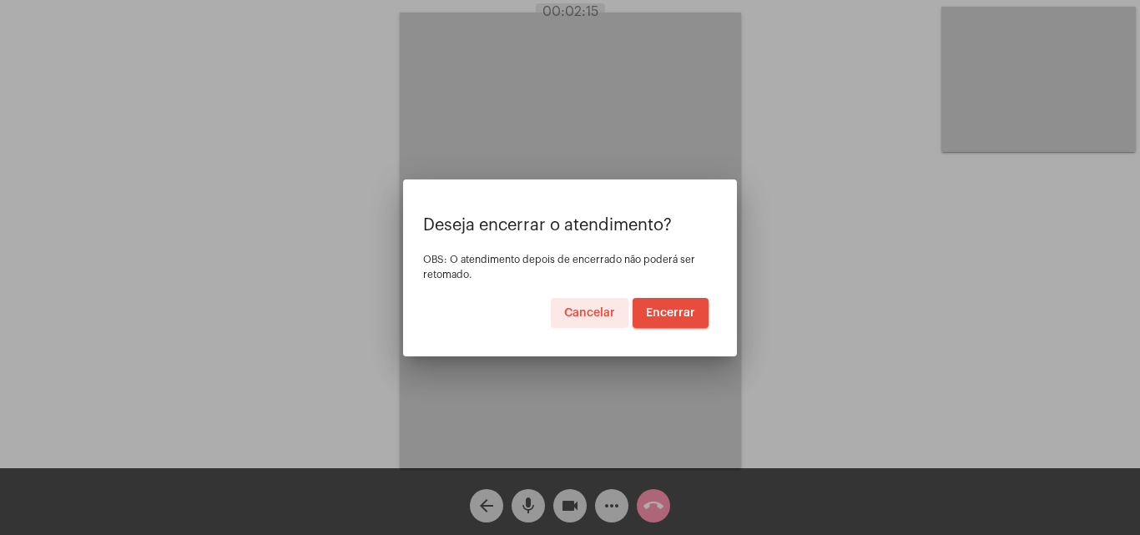
click at [690, 302] on button "Encerrar" at bounding box center [671, 313] width 76 height 30
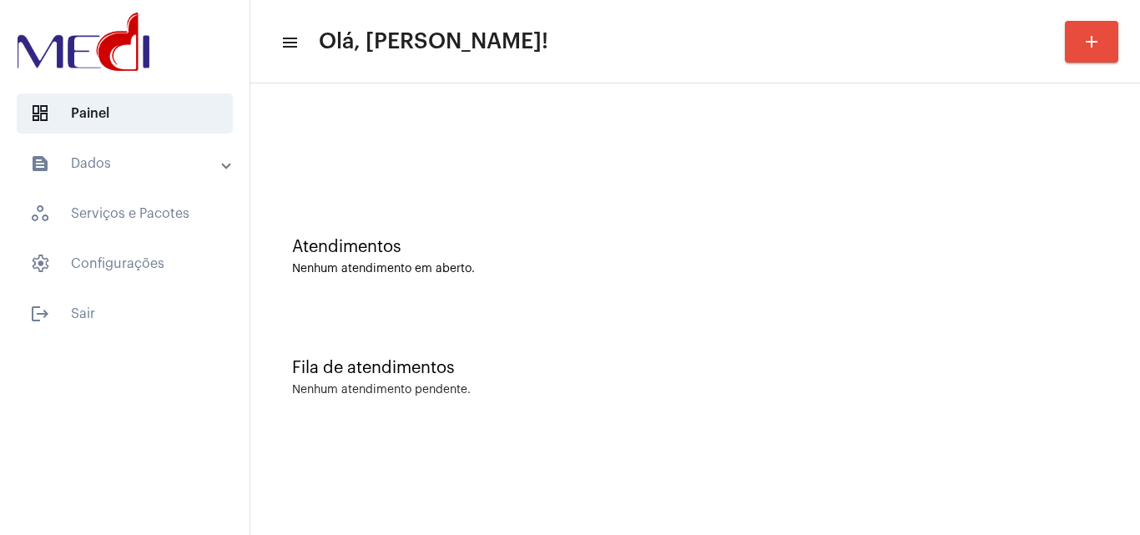
click at [596, 292] on div "Atendimentos Nenhum atendimento em aberto." at bounding box center [695, 248] width 873 height 121
click at [565, 283] on div "Atendimentos Nenhum atendimento em aberto." at bounding box center [695, 248] width 873 height 121
click at [957, 441] on mat-sidenav-content "menu Olá, Leandra! add Atendimentos Nenhum atendimento em aberto. Fila de atend…" at bounding box center [695, 267] width 890 height 535
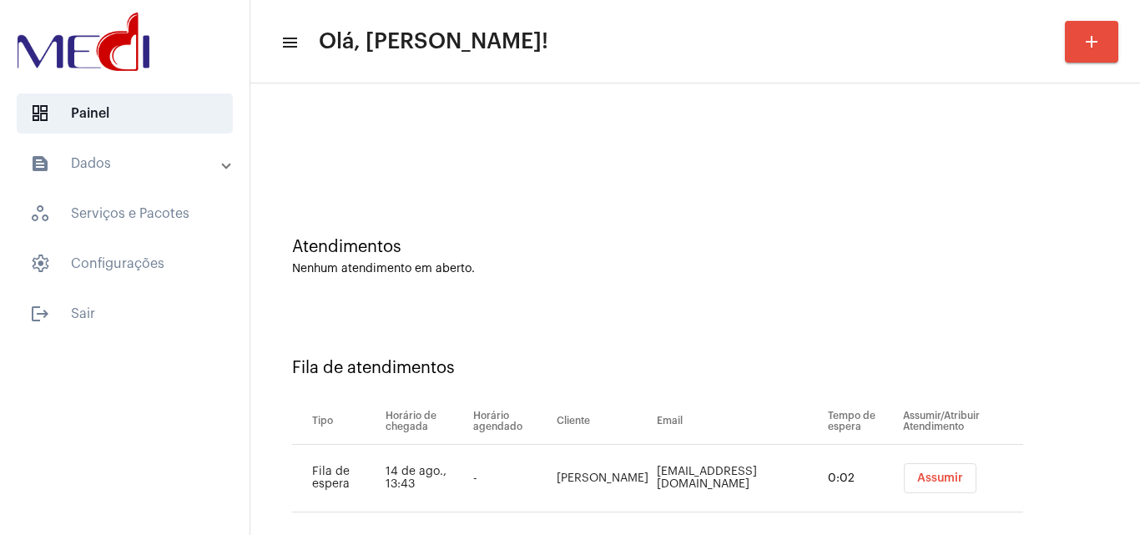
click at [924, 470] on mat-sidenav-content "menu Olá, [PERSON_NAME]! add Atendimentos Nenhum atendimento em aberto. Fila de…" at bounding box center [695, 267] width 890 height 535
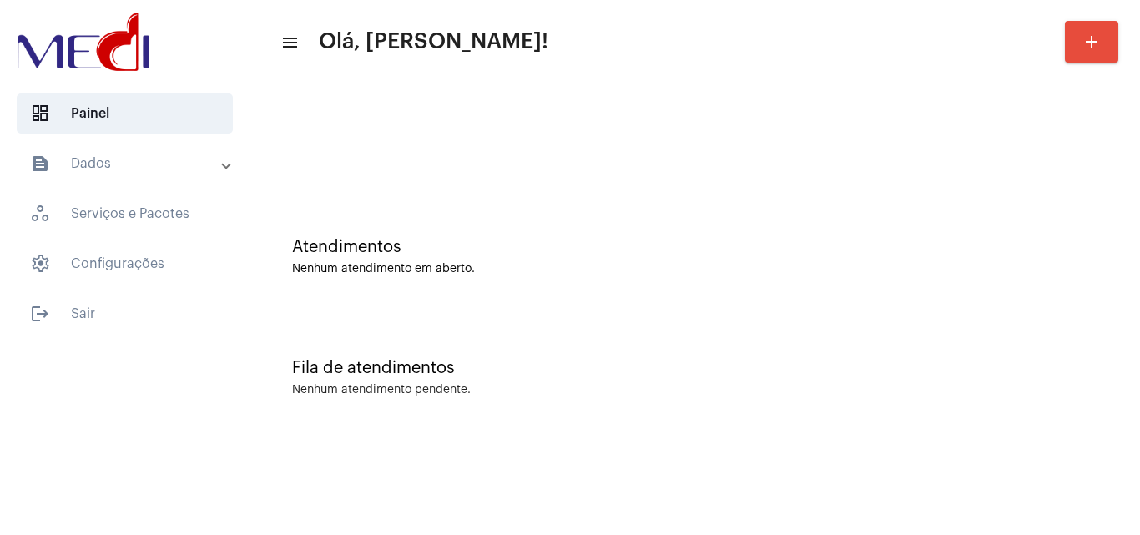
click at [911, 479] on mat-sidenav-content "menu Olá, [PERSON_NAME]! add Atendimentos Nenhum atendimento em aberto. Fila de…" at bounding box center [695, 267] width 890 height 535
drag, startPoint x: 911, startPoint y: 480, endPoint x: 967, endPoint y: 499, distance: 59.1
click at [911, 481] on mat-sidenav-content "menu Olá, [PERSON_NAME]! add Atendimentos Nenhum atendimento em aberto. Fila de…" at bounding box center [695, 267] width 890 height 535
click at [376, 250] on div "Atendimentos" at bounding box center [695, 247] width 806 height 18
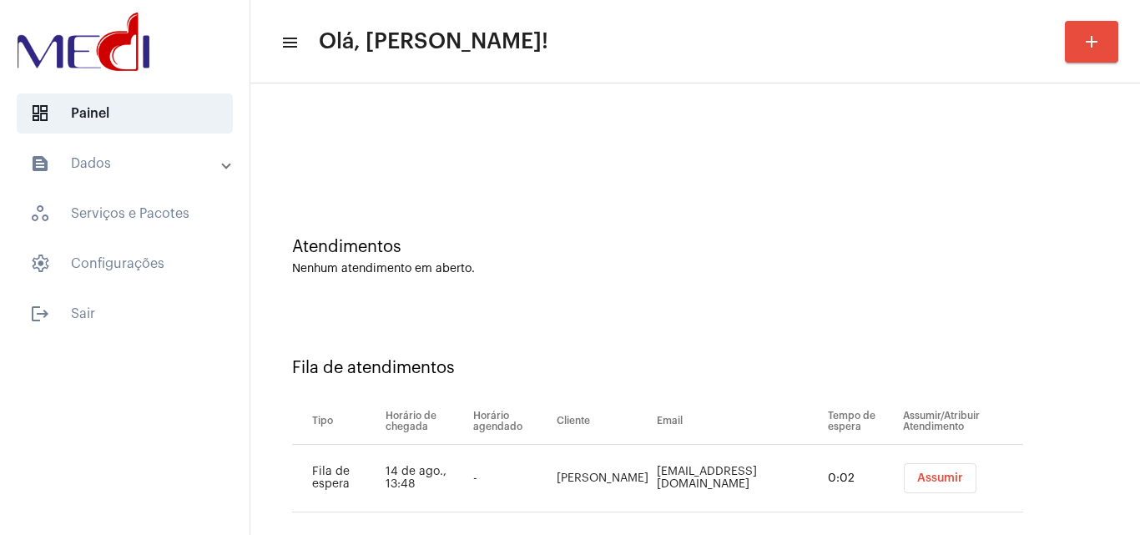
click at [920, 478] on span "Assumir" at bounding box center [940, 478] width 46 height 12
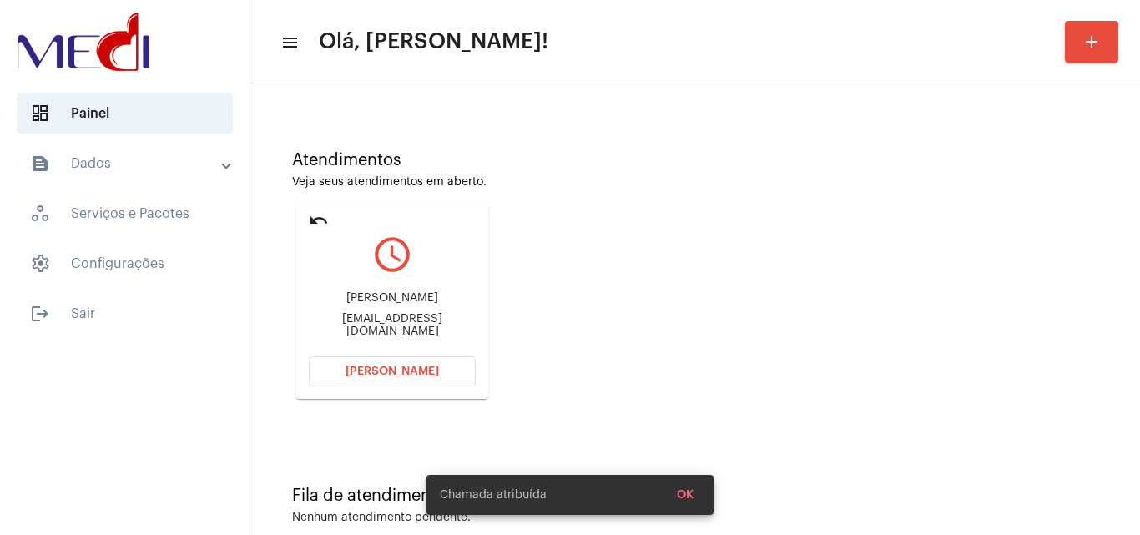
scroll to position [118, 0]
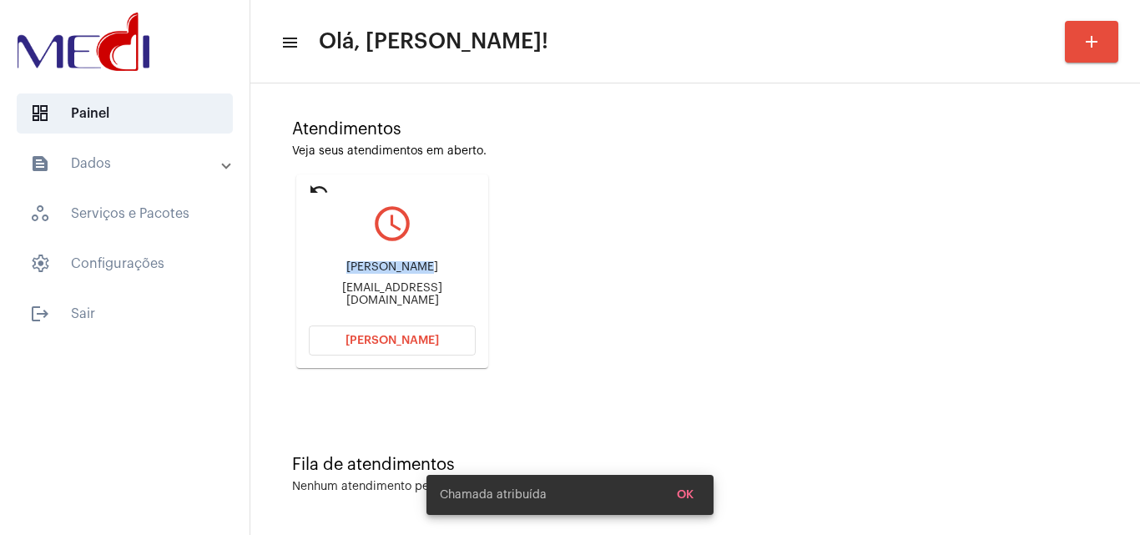
drag, startPoint x: 351, startPoint y: 267, endPoint x: 452, endPoint y: 275, distance: 100.5
click at [452, 274] on div "Irana Mizael" at bounding box center [392, 267] width 167 height 13
copy div "Irana Mizael"
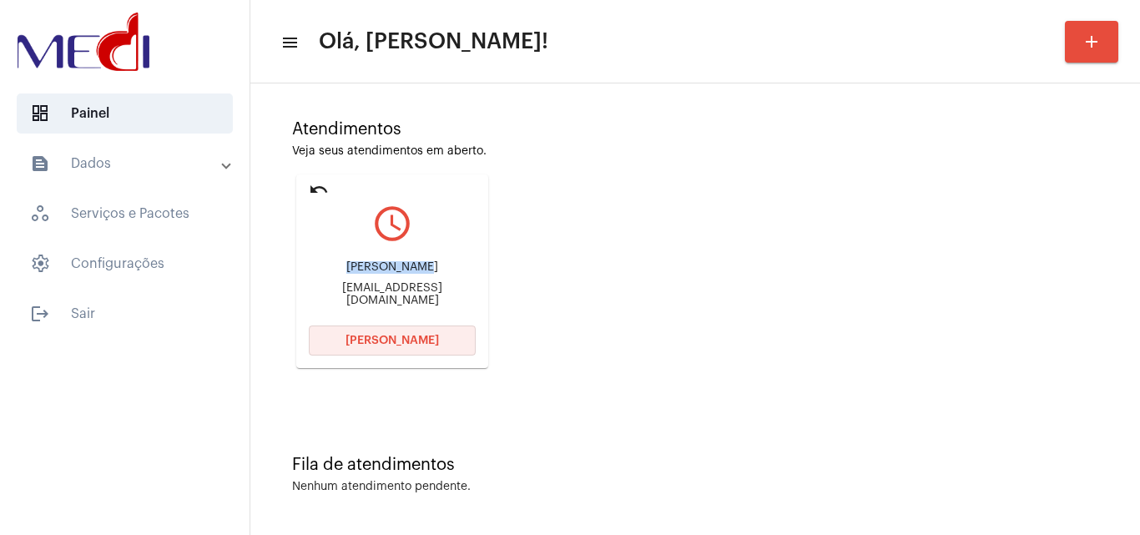
click at [389, 332] on button "Abrir Chamada" at bounding box center [392, 341] width 167 height 30
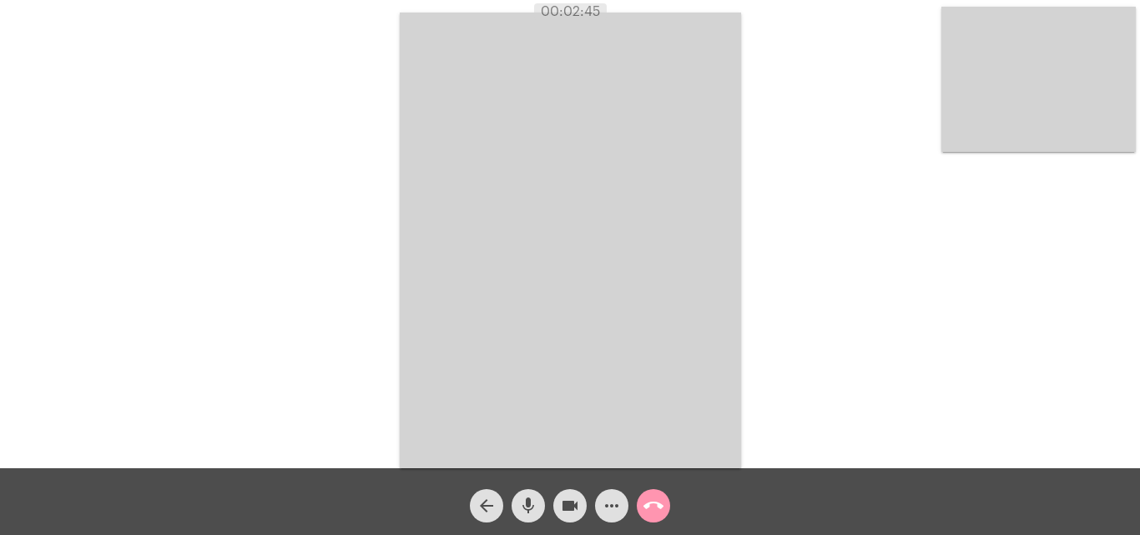
click at [649, 508] on mat-icon "call_end" at bounding box center [654, 506] width 20 height 20
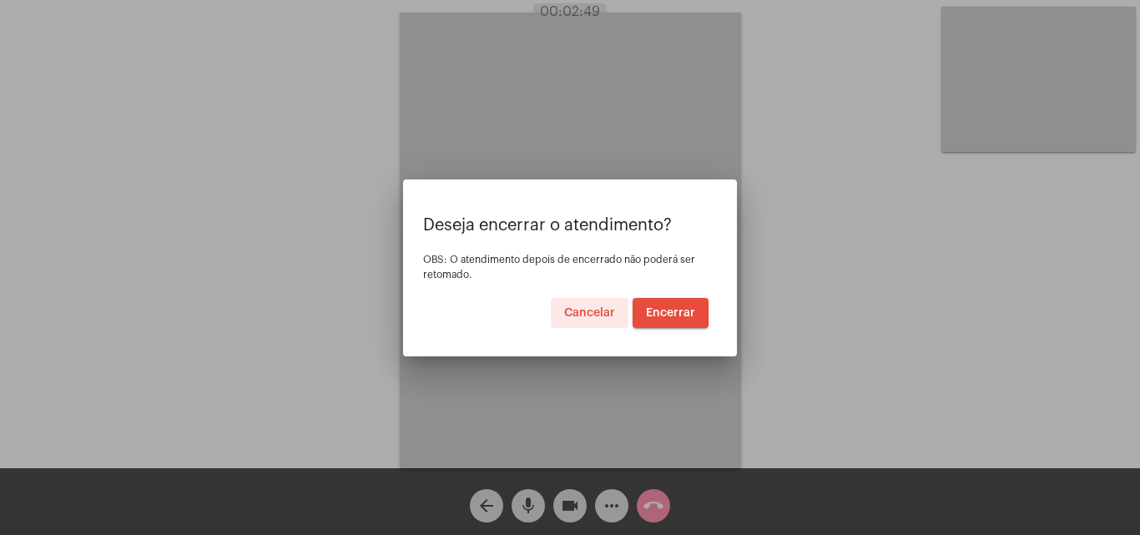
click at [668, 316] on span "Encerrar" at bounding box center [670, 313] width 49 height 12
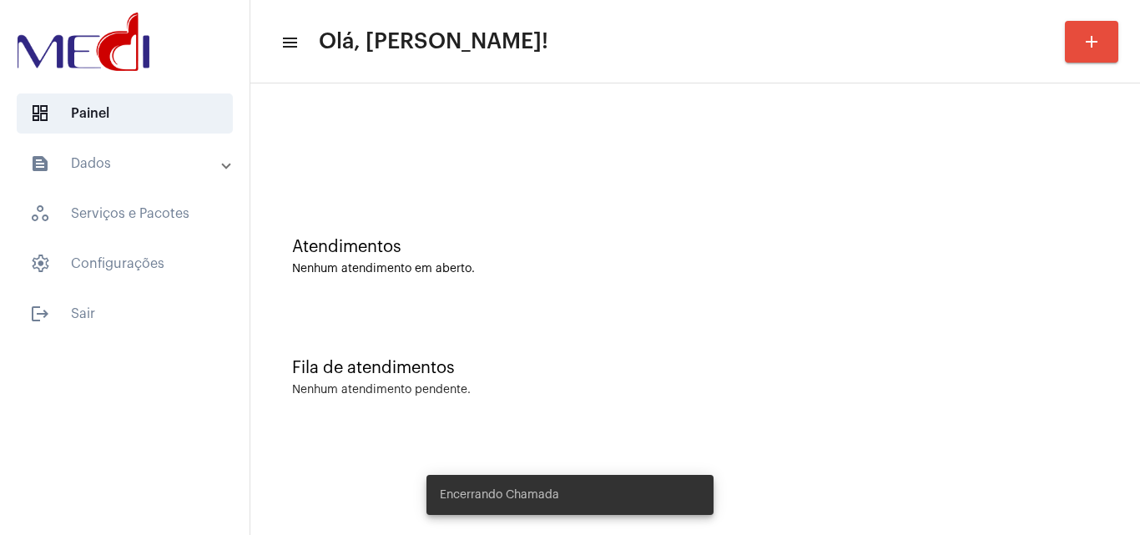
click at [657, 316] on div "Fila de atendimentos Nenhum atendimento pendente." at bounding box center [695, 369] width 873 height 121
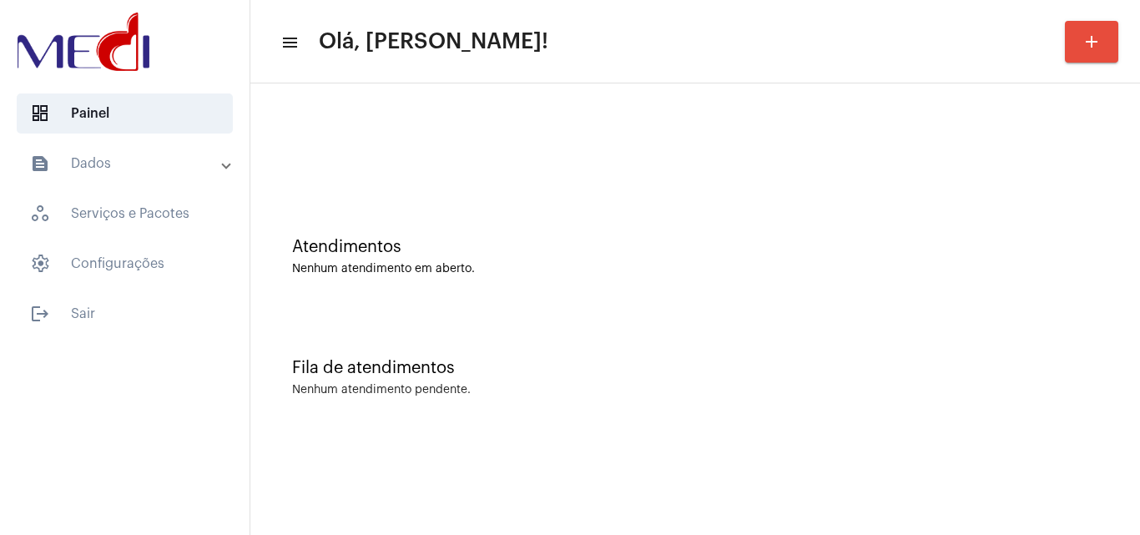
click at [585, 305] on div "Atendimentos Nenhum atendimento em aberto." at bounding box center [695, 248] width 873 height 121
click at [558, 406] on div "Fila de atendimentos Nenhum atendimento pendente." at bounding box center [695, 369] width 873 height 121
click at [629, 271] on div "Nenhum atendimento em aberto." at bounding box center [695, 269] width 806 height 13
click at [1109, 43] on button "add" at bounding box center [1091, 42] width 53 height 42
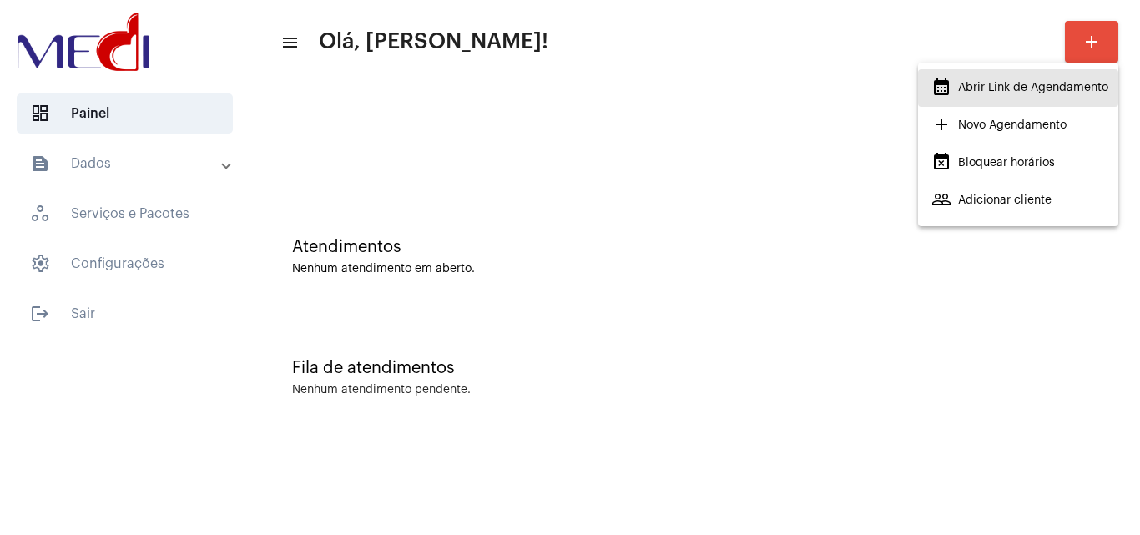
click at [954, 89] on span "calendar_month_outlined Abrir Link de Agendamento" at bounding box center [1020, 88] width 177 height 30
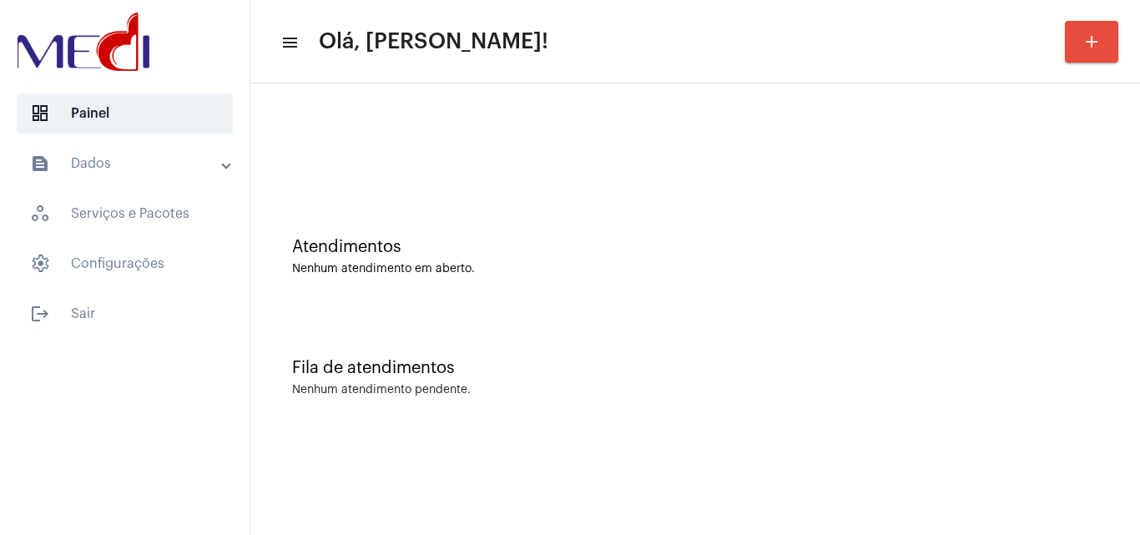
click at [730, 424] on div "Fila de atendimentos Nenhum atendimento pendente." at bounding box center [695, 369] width 873 height 121
click at [396, 351] on div "Fila de atendimentos Nenhum atendimento pendente." at bounding box center [695, 369] width 873 height 121
click at [417, 329] on div "Fila de atendimentos Nenhum atendimento pendente." at bounding box center [695, 369] width 873 height 121
click at [400, 281] on div "Atendimentos Nenhum atendimento em aberto." at bounding box center [695, 248] width 873 height 121
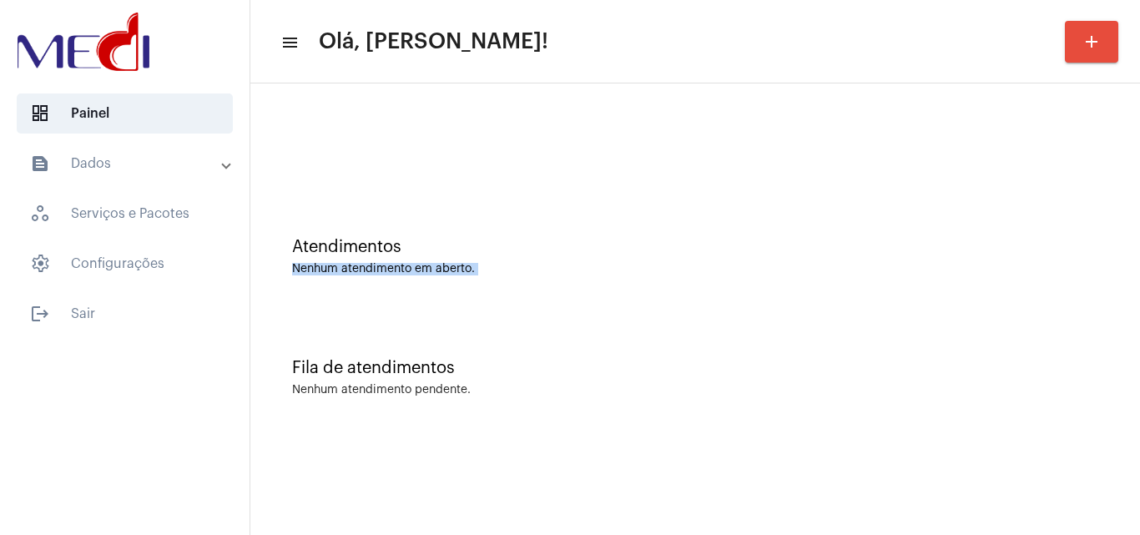
click at [400, 281] on div "Atendimentos Nenhum atendimento em aberto." at bounding box center [695, 248] width 873 height 121
click at [422, 324] on div "Fila de atendimentos Nenhum atendimento pendente." at bounding box center [695, 369] width 873 height 121
click at [542, 461] on mat-sidenav-content "menu Olá, Leandra! add Atendimentos Nenhum atendimento em aberto. Fila de atend…" at bounding box center [695, 267] width 890 height 535
click at [540, 379] on div "Fila de atendimentos Nenhum atendimento pendente." at bounding box center [695, 369] width 873 height 121
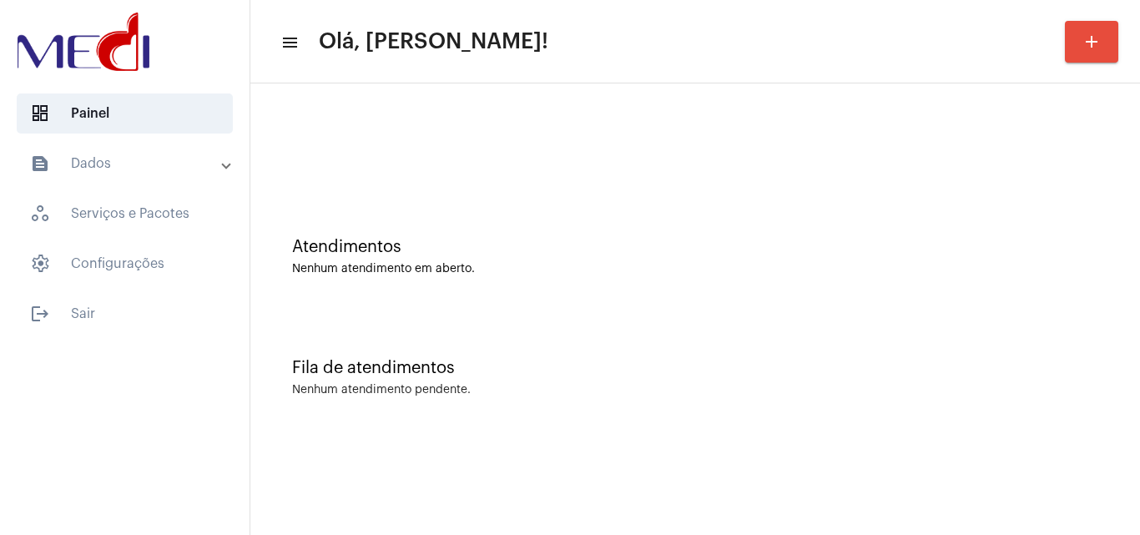
click at [576, 355] on div "Fila de atendimentos Nenhum atendimento pendente." at bounding box center [695, 369] width 873 height 121
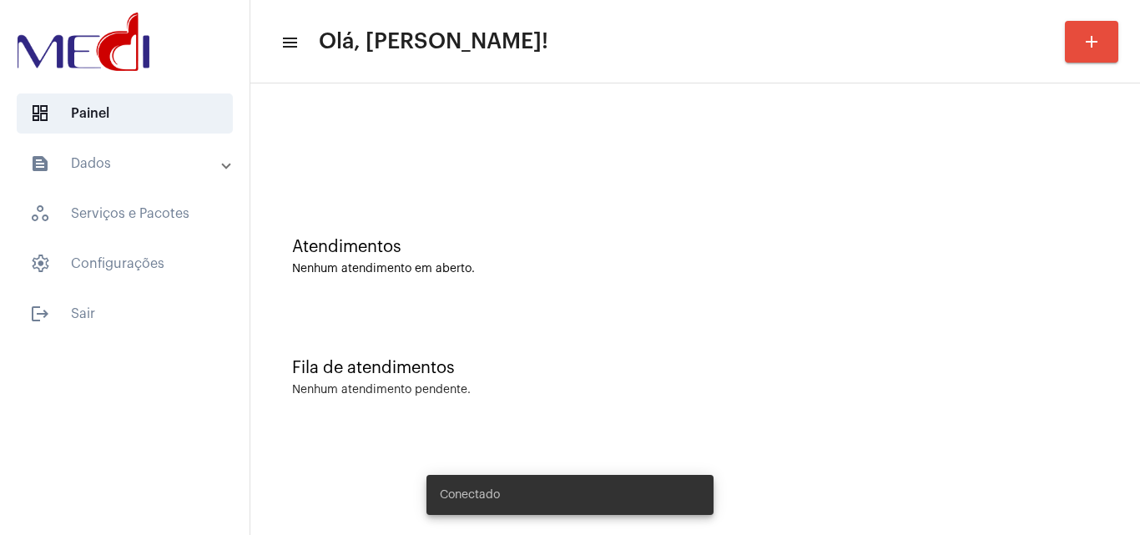
drag, startPoint x: 791, startPoint y: 356, endPoint x: 780, endPoint y: 350, distance: 13.5
click at [791, 355] on div "Fila de atendimentos Nenhum atendimento pendente." at bounding box center [695, 369] width 873 height 121
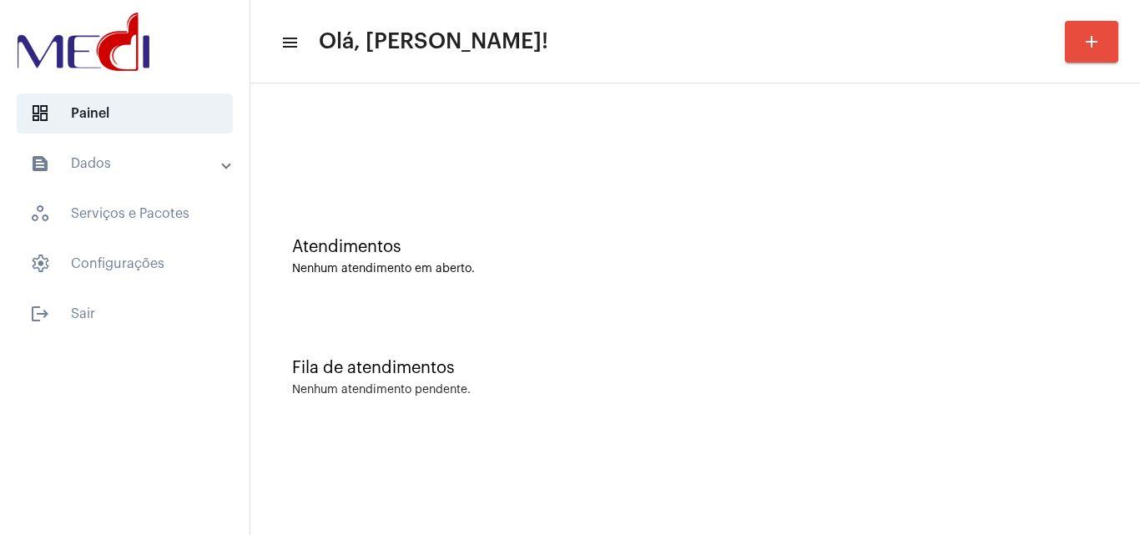
click at [626, 264] on div "Nenhum atendimento em aberto." at bounding box center [695, 269] width 806 height 13
click at [534, 269] on div "Nenhum atendimento em aberto." at bounding box center [695, 269] width 806 height 13
click at [542, 204] on div "Atendimentos Nenhum atendimento em aberto." at bounding box center [695, 248] width 873 height 121
click at [696, 277] on div "Atendimentos Nenhum atendimento em aberto." at bounding box center [695, 248] width 873 height 121
click at [474, 302] on div "Atendimentos Nenhum atendimento em aberto." at bounding box center [695, 248] width 873 height 121
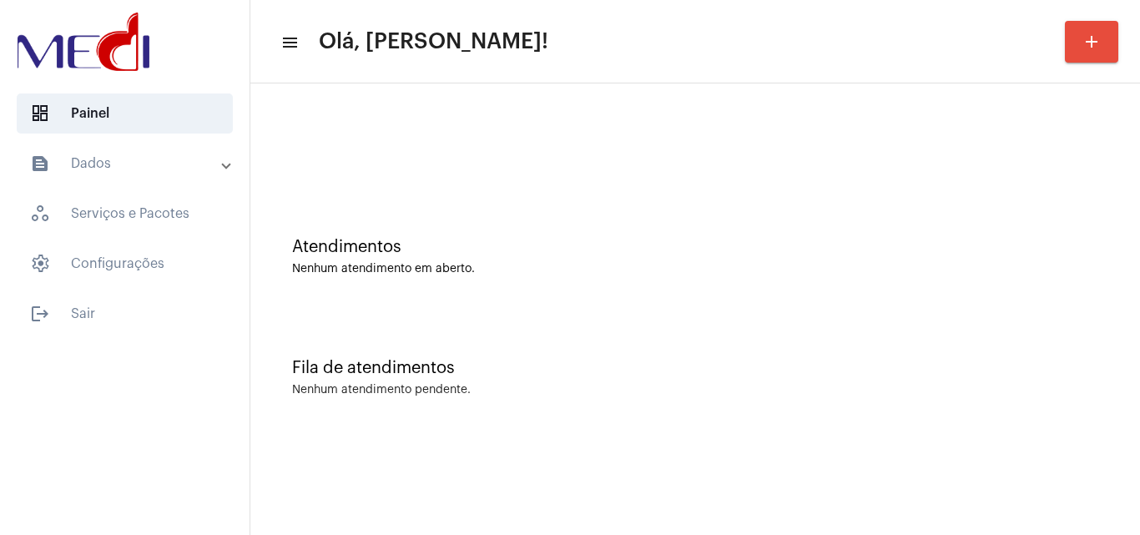
click at [575, 322] on div "Fila de atendimentos Nenhum atendimento pendente." at bounding box center [695, 369] width 873 height 121
click at [768, 440] on mat-sidenav-content "menu Olá, Leandra! add Atendimentos Nenhum atendimento em aberto. Fila de atend…" at bounding box center [695, 267] width 890 height 535
click at [612, 311] on div "Fila de atendimentos Nenhum atendimento pendente." at bounding box center [695, 369] width 873 height 121
click at [984, 452] on mat-sidenav-content "menu Olá, [PERSON_NAME]! add Atendimentos Nenhum atendimento em aberto. Fila de…" at bounding box center [695, 267] width 890 height 535
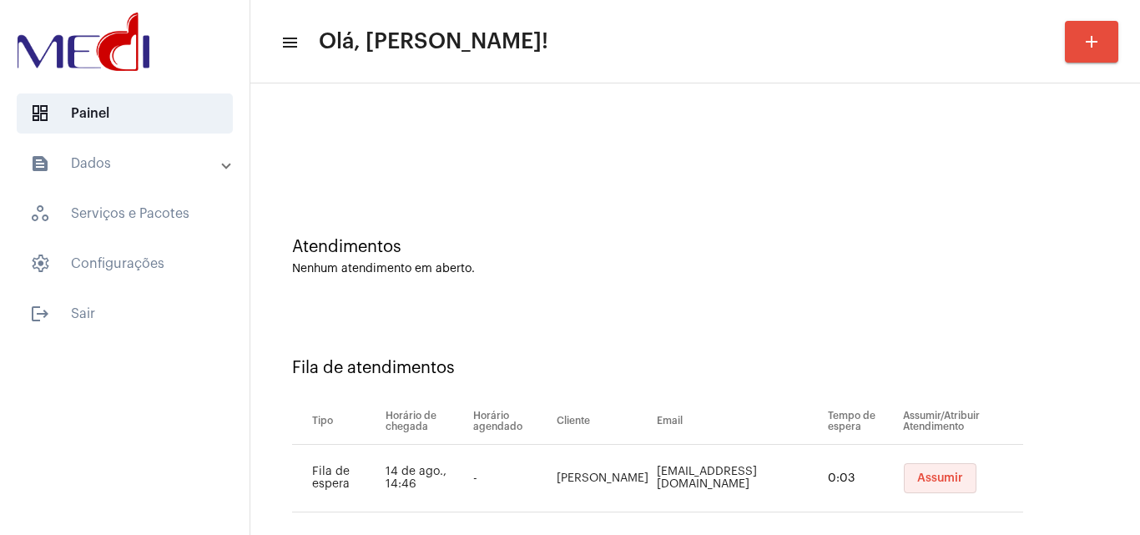
click at [929, 485] on button "Assumir" at bounding box center [940, 478] width 73 height 30
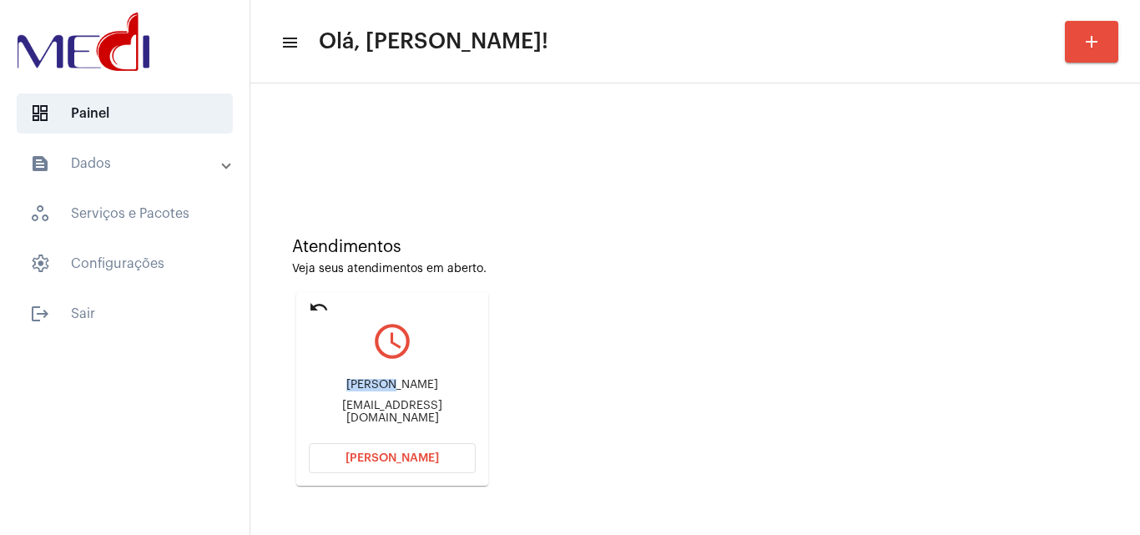
drag, startPoint x: 367, startPoint y: 387, endPoint x: 435, endPoint y: 381, distance: 67.9
click at [435, 381] on div "[PERSON_NAME] [EMAIL_ADDRESS][DOMAIN_NAME]" at bounding box center [392, 401] width 167 height 75
copy div "[PERSON_NAME]"
click at [372, 466] on button "[PERSON_NAME]" at bounding box center [392, 458] width 167 height 30
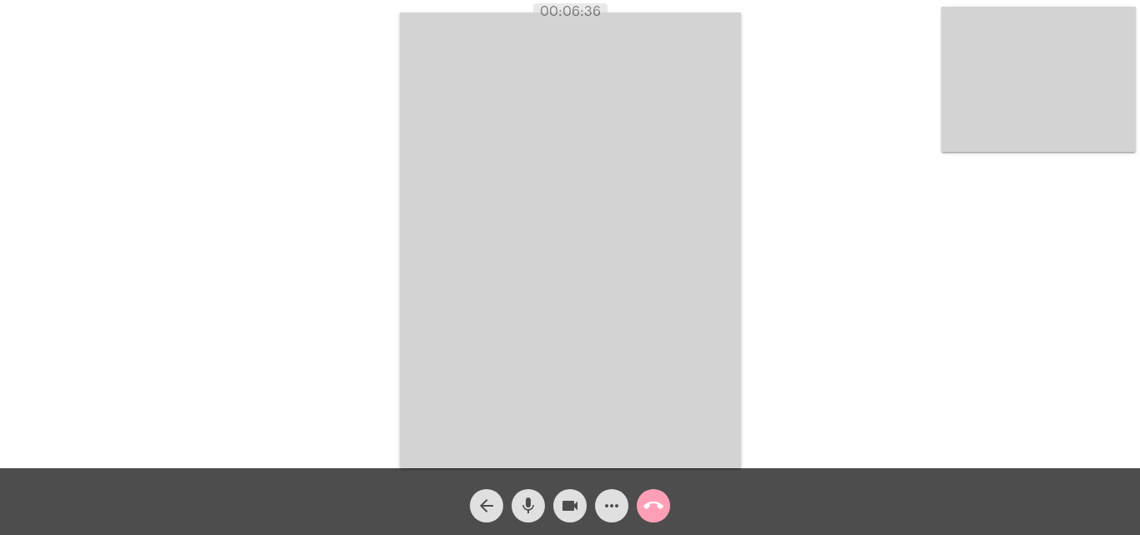
click at [659, 506] on mat-icon "call_end" at bounding box center [654, 506] width 20 height 20
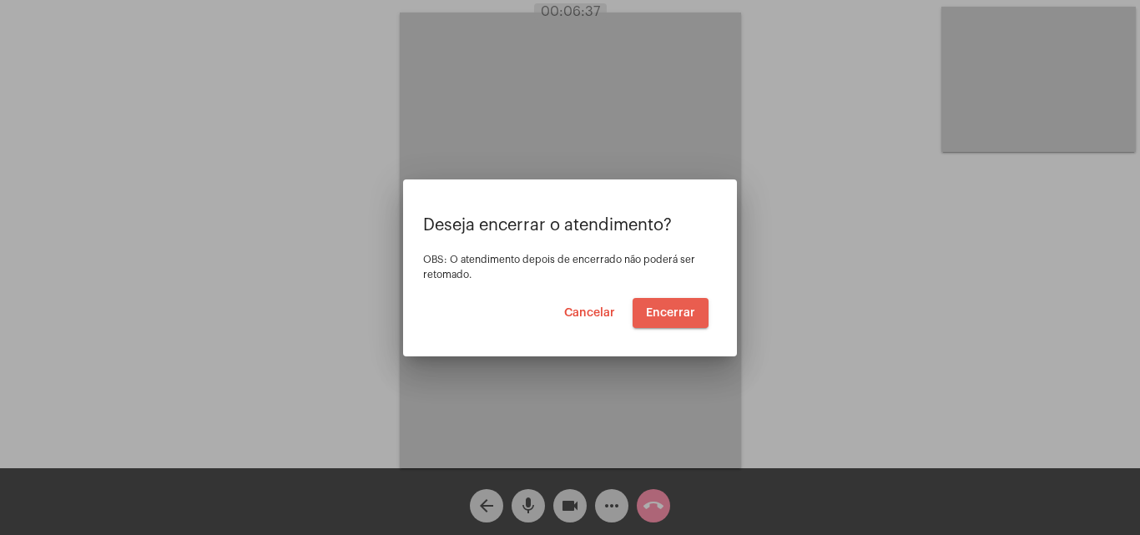
click at [681, 310] on span "Encerrar" at bounding box center [670, 313] width 49 height 12
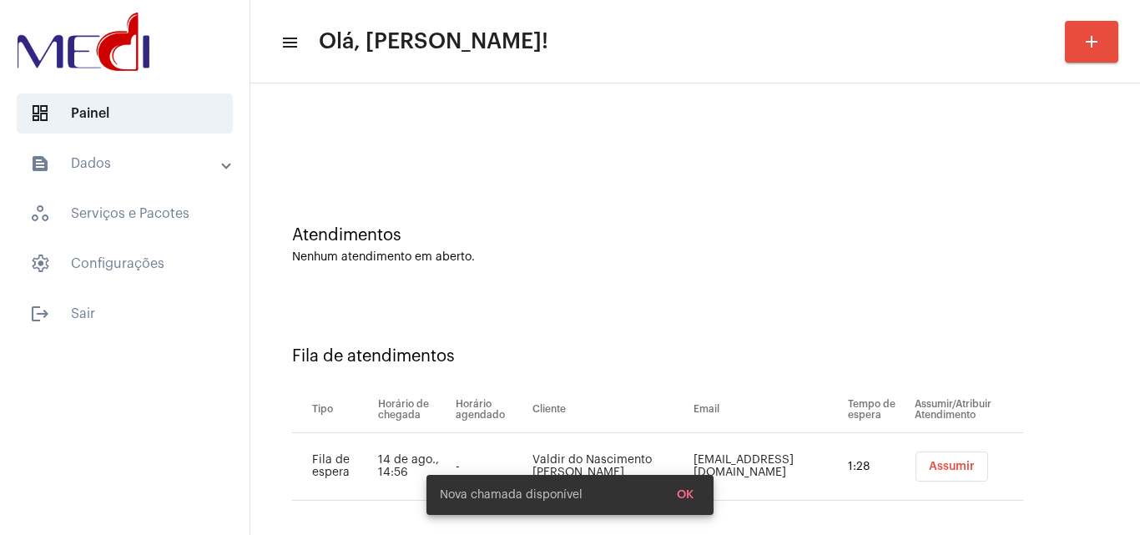
scroll to position [23, 0]
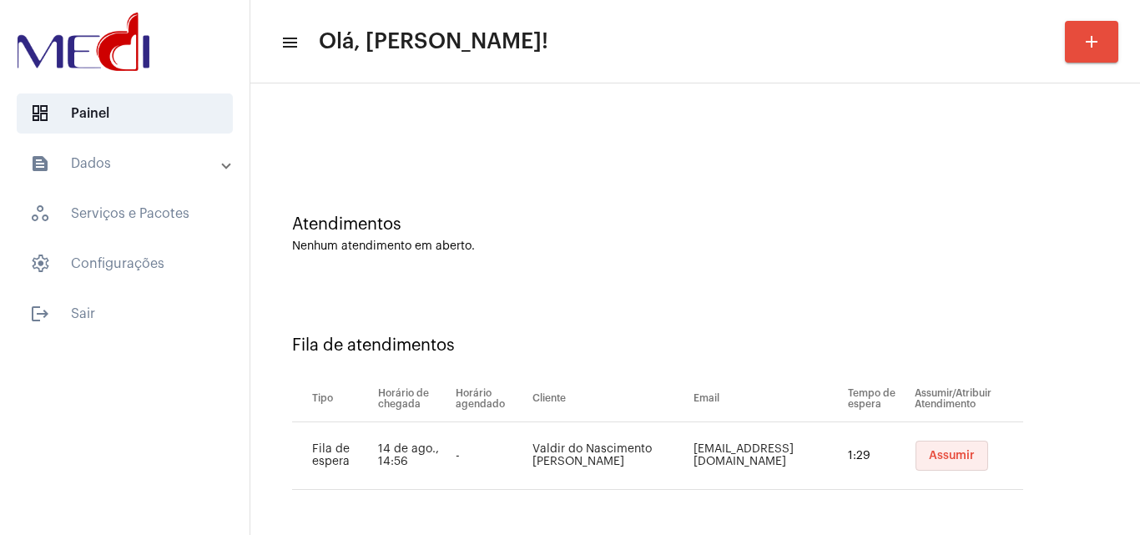
click at [930, 449] on button "Assumir" at bounding box center [952, 456] width 73 height 30
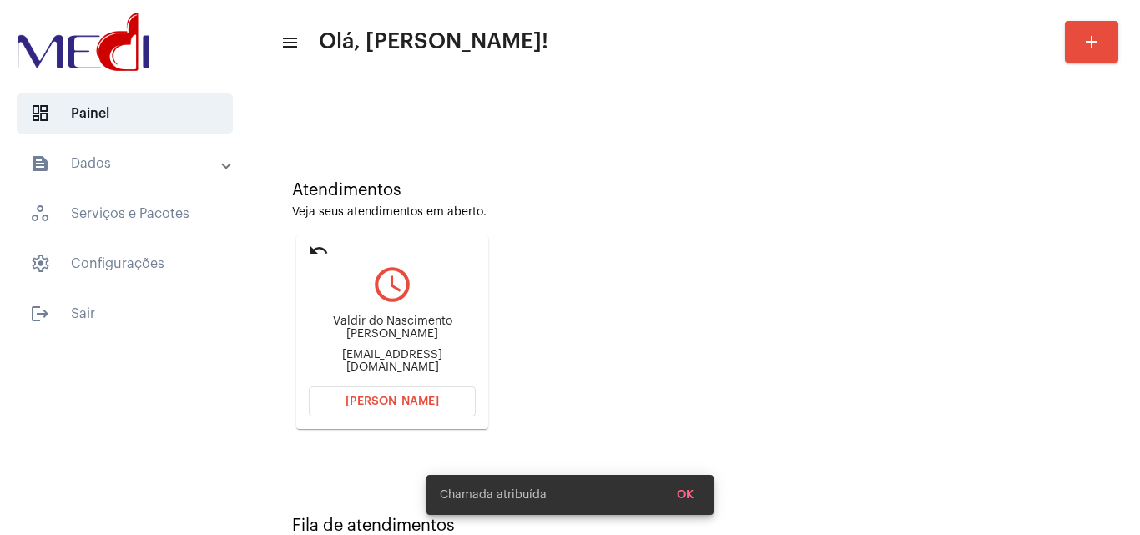
scroll to position [118, 0]
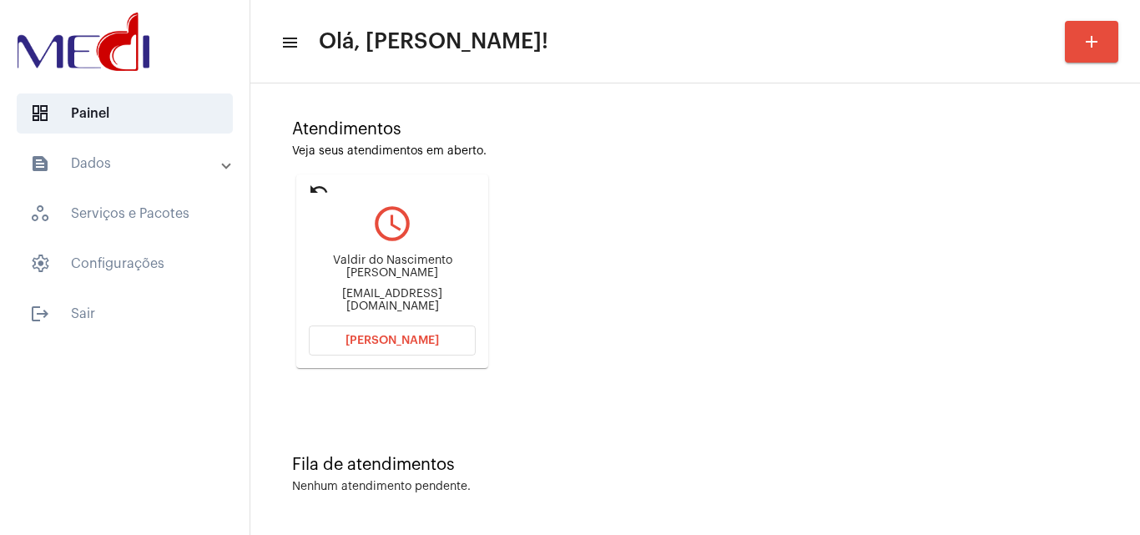
drag, startPoint x: 305, startPoint y: 267, endPoint x: 432, endPoint y: 265, distance: 126.0
click at [432, 265] on mat-card "undo query_builder Valdir do Nascimento [PERSON_NAME] [EMAIL_ADDRESS][DOMAIN_NA…" at bounding box center [392, 271] width 192 height 194
copy div "Valdir do Nascimento"
click at [391, 336] on span "[PERSON_NAME]" at bounding box center [392, 341] width 93 height 12
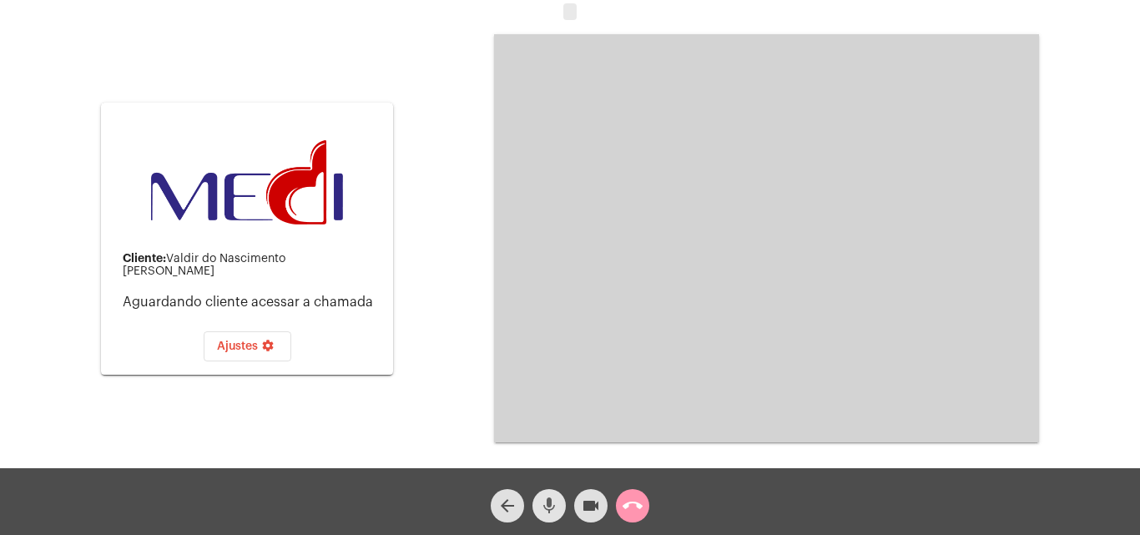
click at [550, 502] on mat-icon "mic" at bounding box center [549, 506] width 20 height 20
click at [624, 506] on mat-icon "call_end" at bounding box center [633, 506] width 20 height 20
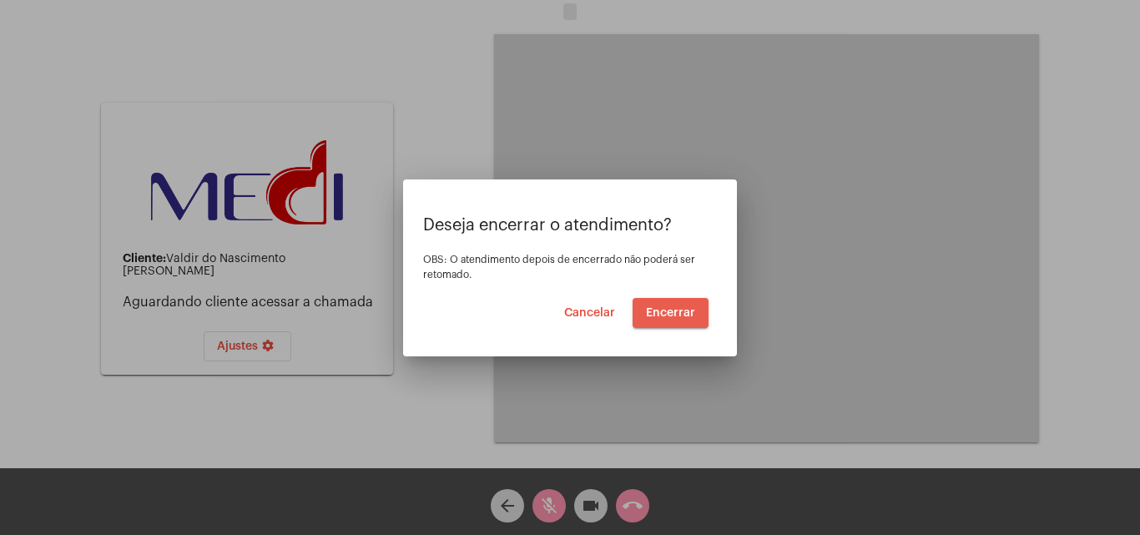
click at [659, 320] on button "Encerrar" at bounding box center [671, 313] width 76 height 30
